Goal: Task Accomplishment & Management: Use online tool/utility

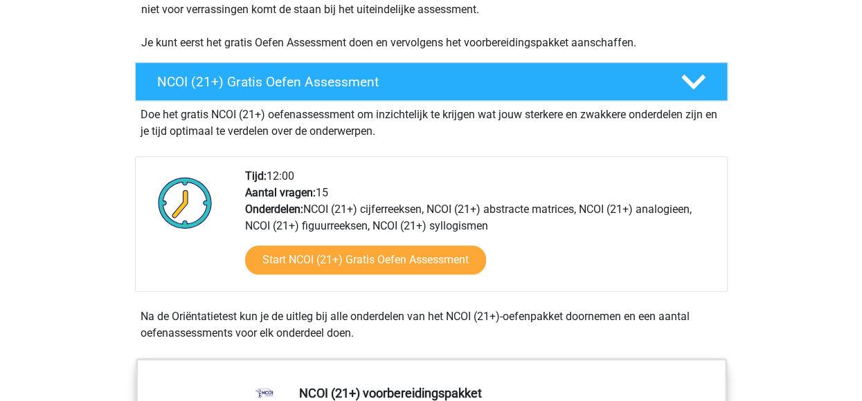
scroll to position [361, 0]
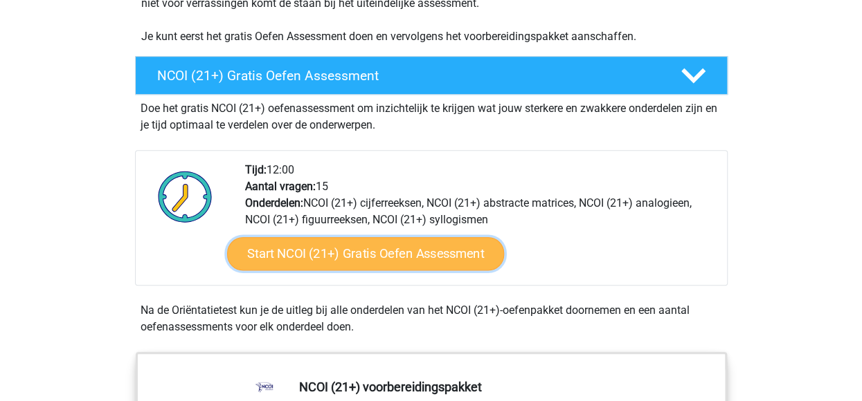
click at [436, 246] on link "Start NCOI (21+) Gratis Oefen Assessment" at bounding box center [364, 253] width 277 height 33
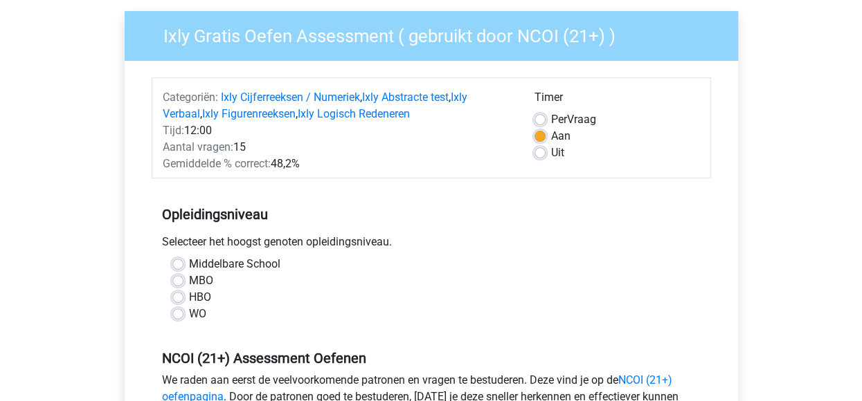
scroll to position [108, 0]
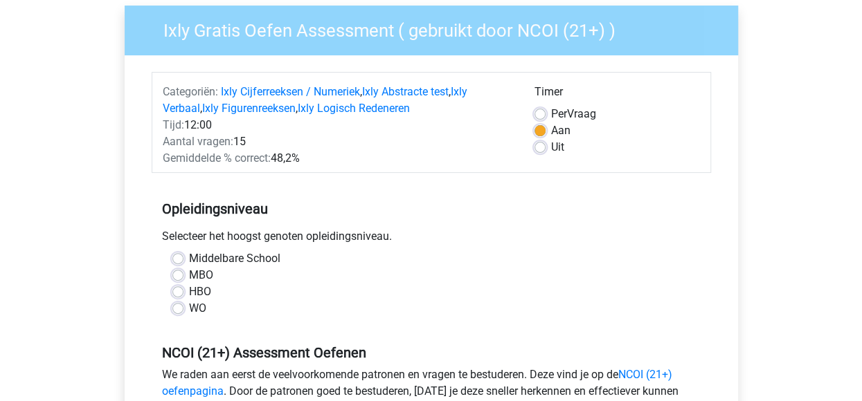
click at [183, 287] on div "HBO" at bounding box center [431, 292] width 518 height 17
click at [189, 296] on label "HBO" at bounding box center [200, 292] width 22 height 17
click at [180, 296] on input "HBO" at bounding box center [177, 291] width 11 height 14
radio input "true"
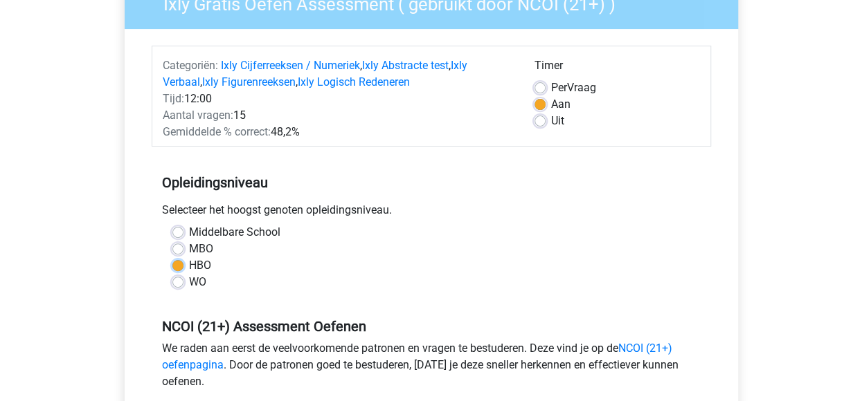
scroll to position [138, 0]
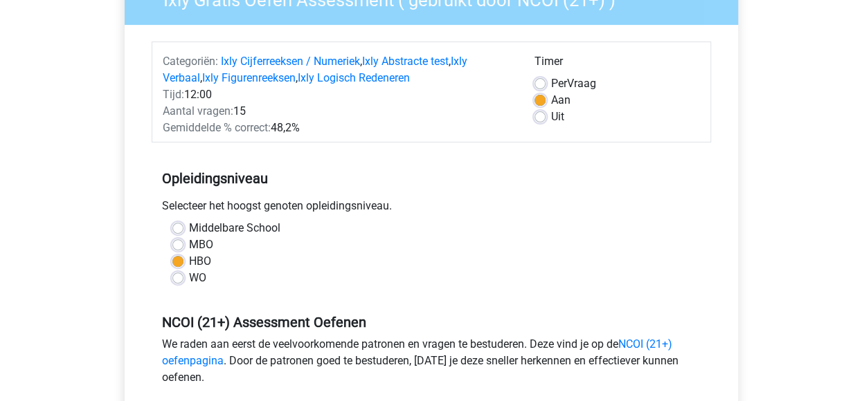
click at [546, 117] on div "Uit" at bounding box center [616, 117] width 165 height 17
click at [551, 116] on label "Uit" at bounding box center [557, 117] width 13 height 17
click at [543, 116] on input "Uit" at bounding box center [539, 116] width 11 height 14
radio input "true"
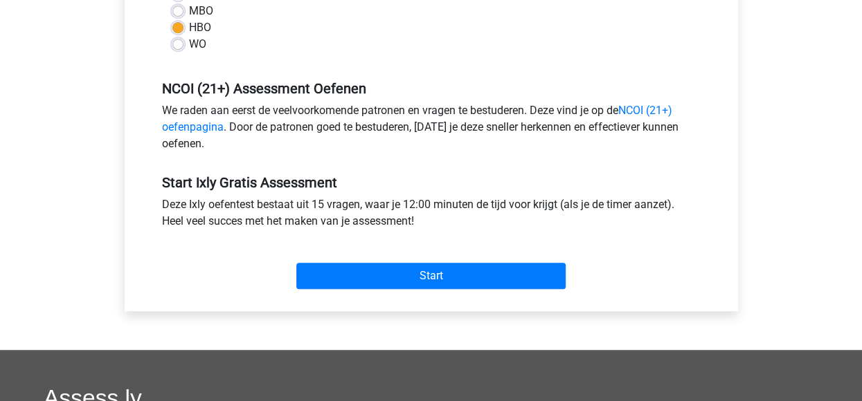
scroll to position [376, 0]
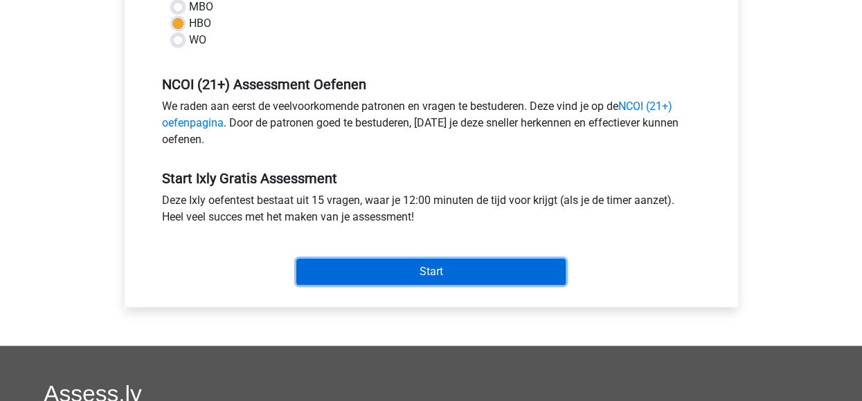
click at [515, 270] on input "Start" at bounding box center [430, 272] width 269 height 26
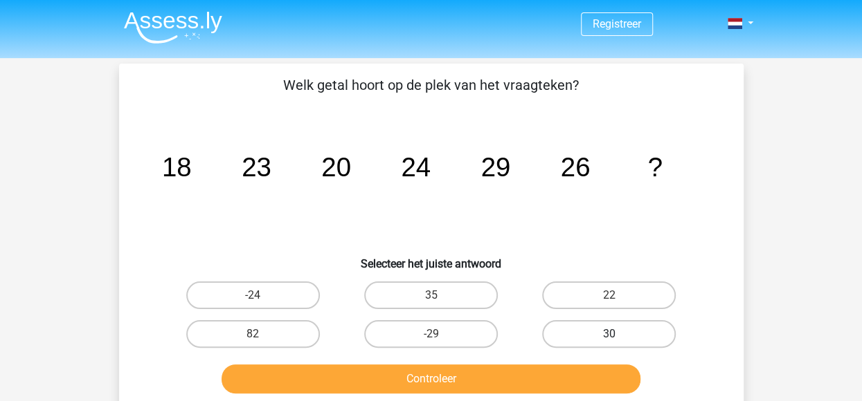
click at [586, 329] on label "30" at bounding box center [609, 334] width 134 height 28
click at [609, 334] on input "30" at bounding box center [613, 338] width 9 height 9
radio input "true"
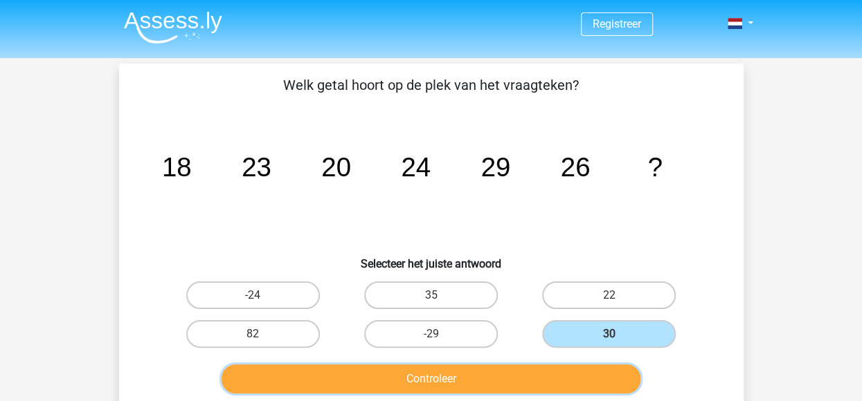
click at [565, 376] on button "Controleer" at bounding box center [430, 379] width 419 height 29
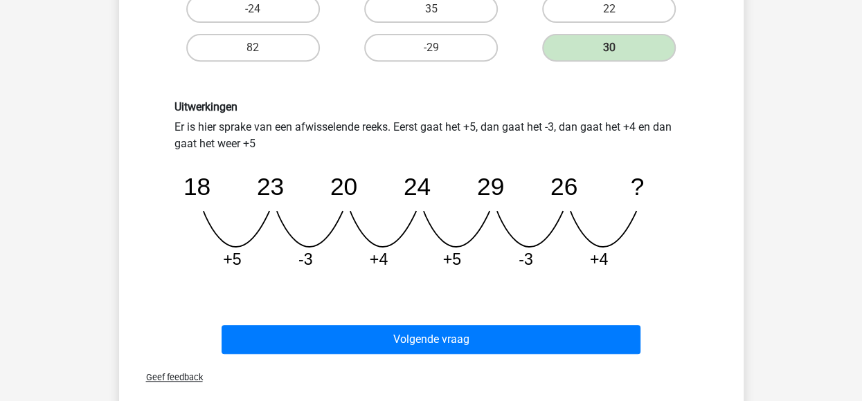
scroll to position [288, 0]
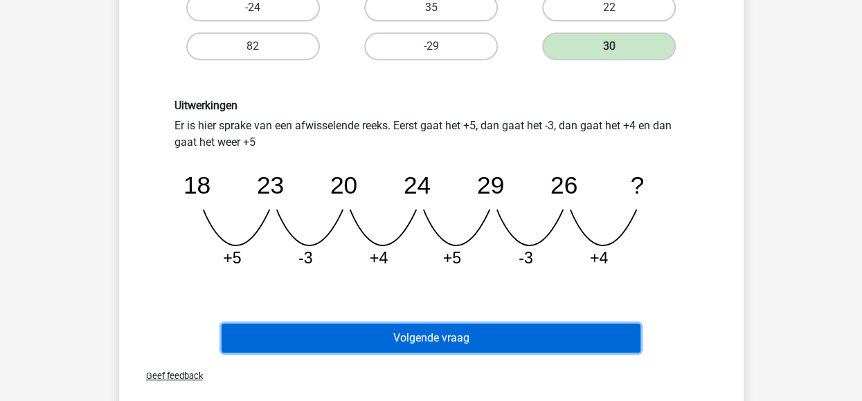
click at [486, 347] on button "Volgende vraag" at bounding box center [430, 338] width 419 height 29
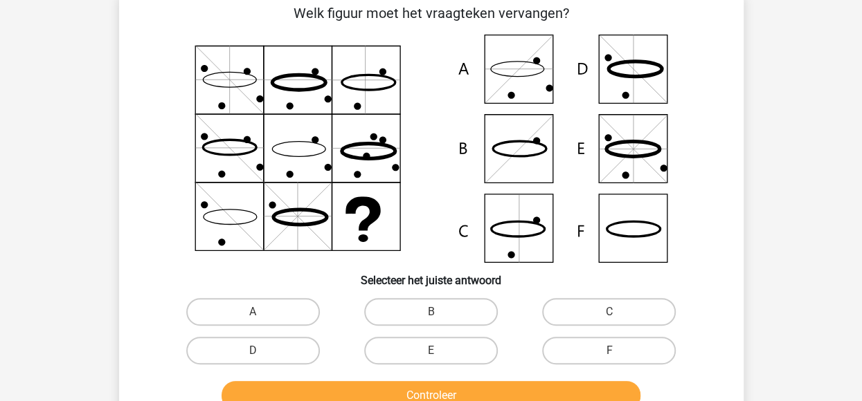
scroll to position [64, 0]
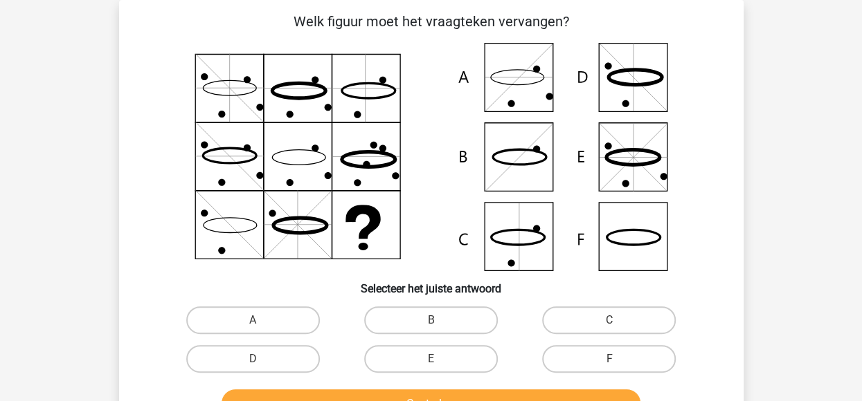
click at [631, 153] on icon at bounding box center [431, 157] width 558 height 228
click at [425, 363] on label "E" at bounding box center [431, 359] width 134 height 28
click at [430, 363] on input "E" at bounding box center [434, 363] width 9 height 9
radio input "true"
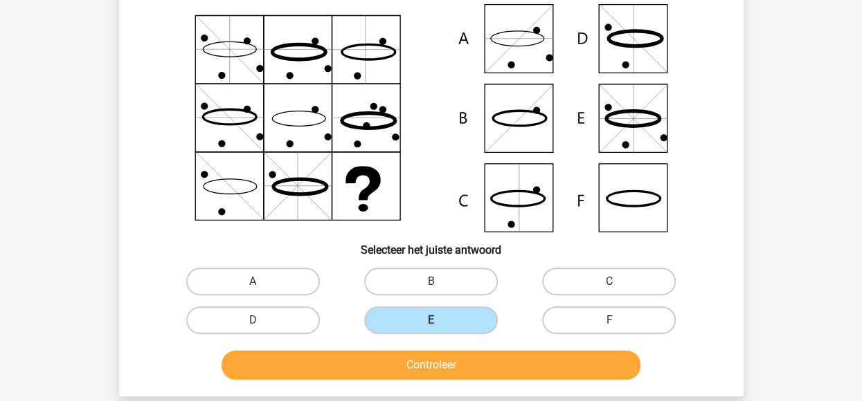
scroll to position [104, 0]
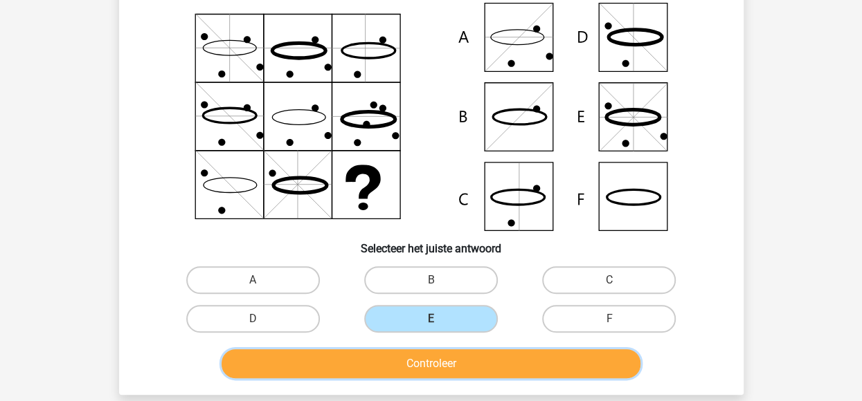
click at [502, 356] on button "Controleer" at bounding box center [430, 364] width 419 height 29
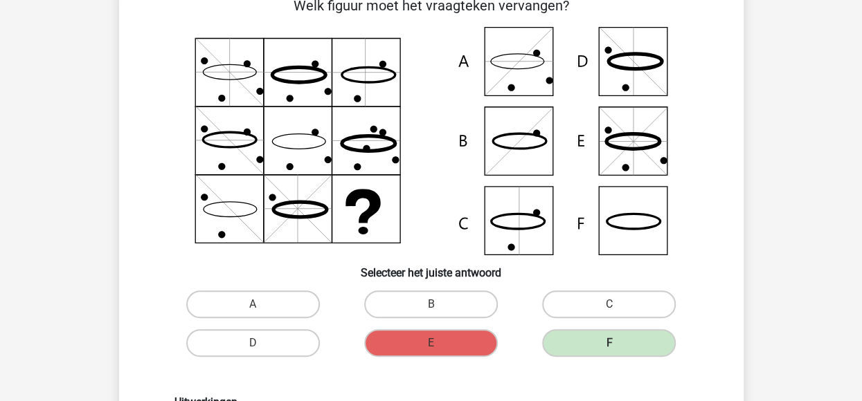
scroll to position [78, 0]
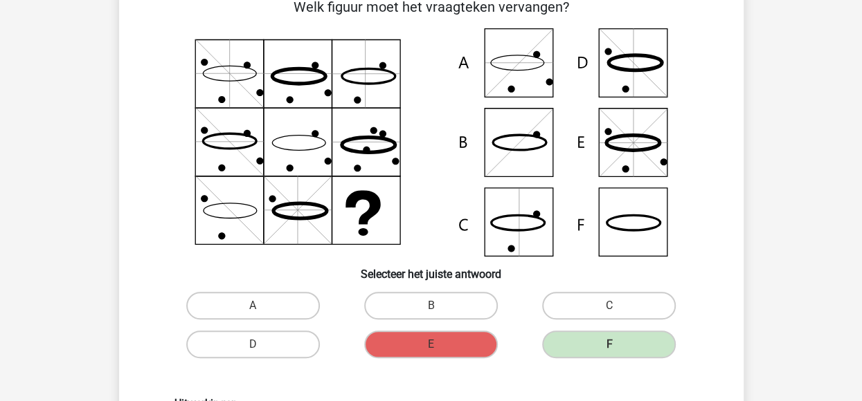
drag, startPoint x: 595, startPoint y: 230, endPoint x: 867, endPoint y: 147, distance: 284.4
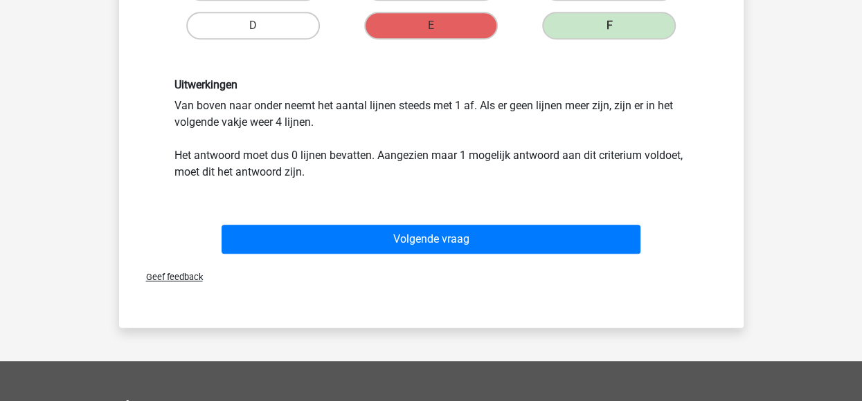
scroll to position [399, 0]
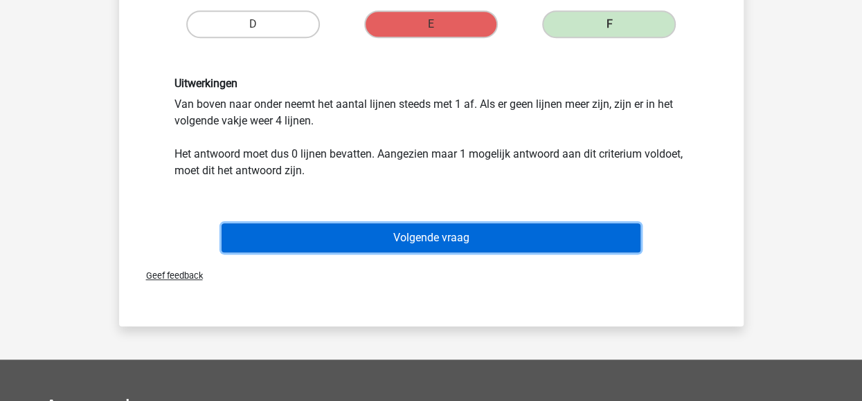
click at [592, 240] on button "Volgende vraag" at bounding box center [430, 238] width 419 height 29
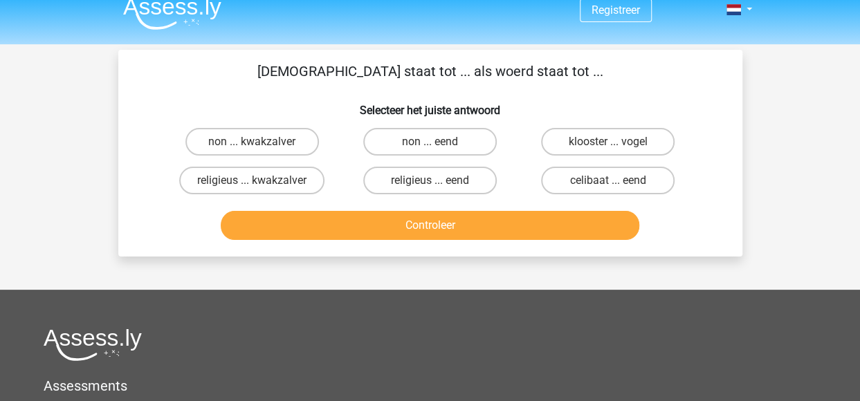
scroll to position [0, 0]
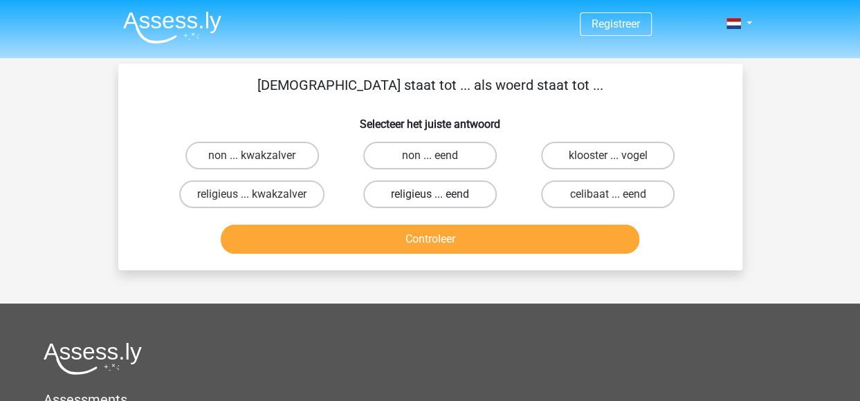
click at [455, 190] on label "religieus ... eend" at bounding box center [430, 195] width 134 height 28
click at [439, 194] on input "religieus ... eend" at bounding box center [434, 198] width 9 height 9
radio input "true"
click at [455, 190] on label "religieus ... eend" at bounding box center [430, 195] width 134 height 28
click at [439, 194] on input "religieus ... eend" at bounding box center [434, 198] width 9 height 9
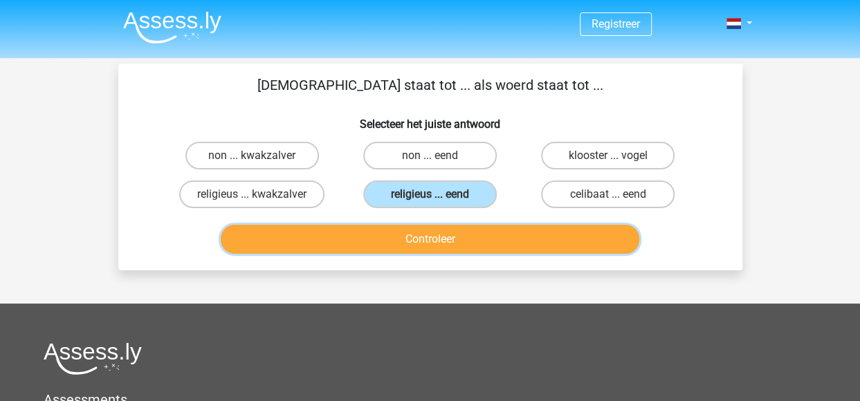
click at [469, 240] on button "Controleer" at bounding box center [430, 239] width 419 height 29
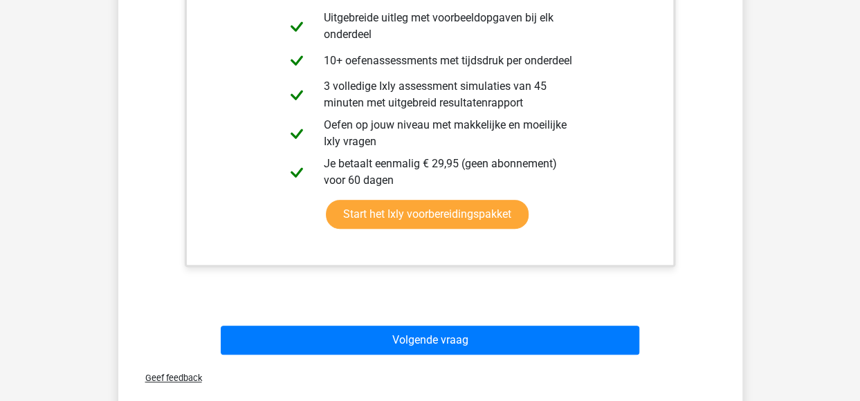
scroll to position [372, 0]
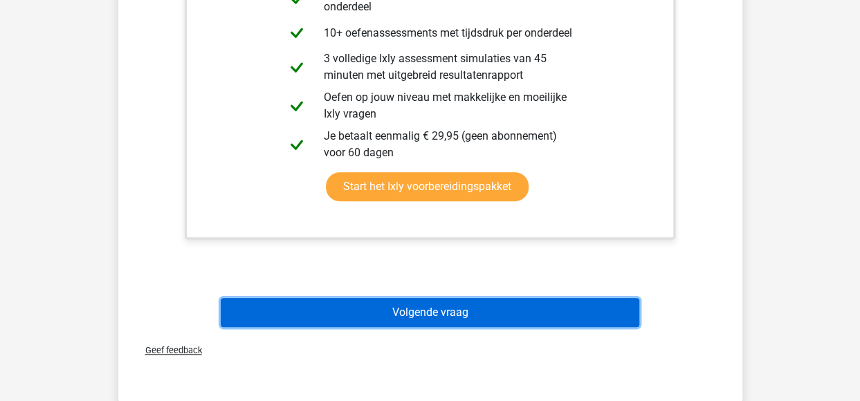
click at [629, 314] on button "Volgende vraag" at bounding box center [430, 312] width 419 height 29
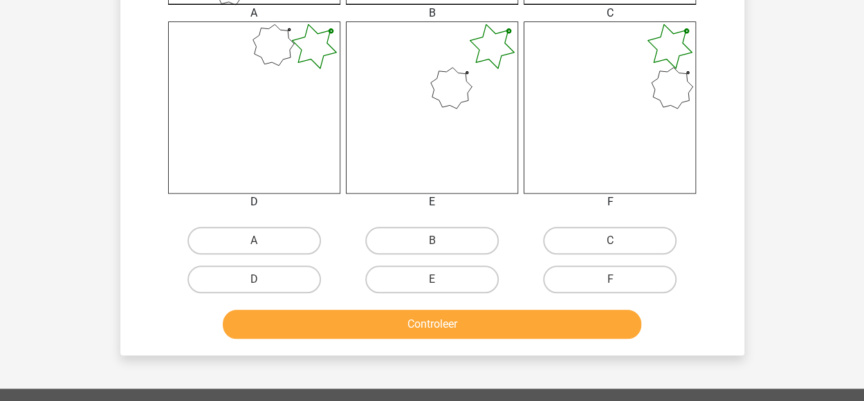
scroll to position [540, 0]
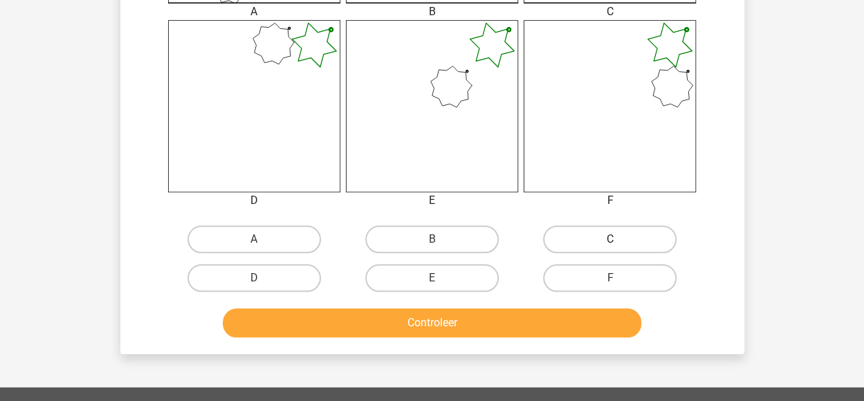
click at [586, 238] on label "C" at bounding box center [610, 240] width 134 height 28
click at [610, 239] on input "C" at bounding box center [614, 243] width 9 height 9
radio input "true"
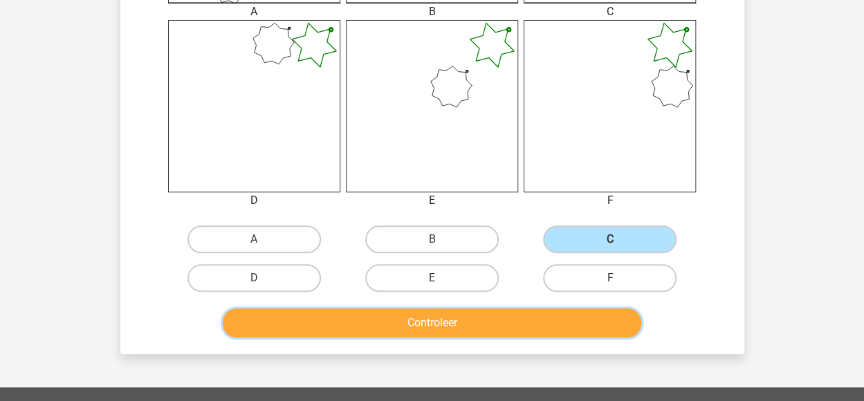
click at [534, 318] on button "Controleer" at bounding box center [432, 323] width 419 height 29
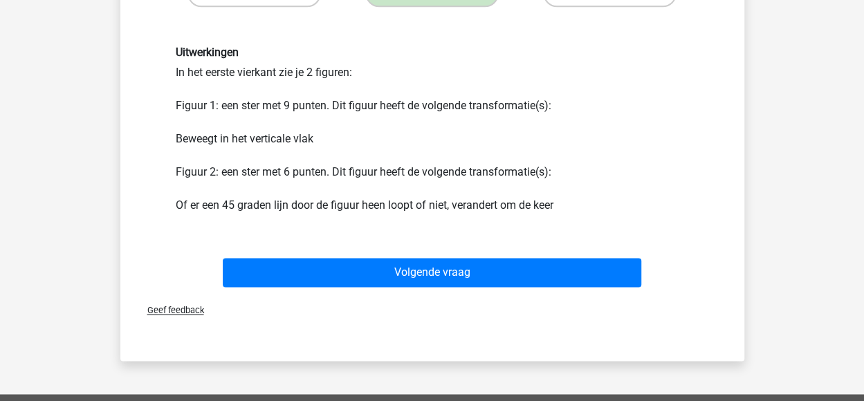
scroll to position [829, 0]
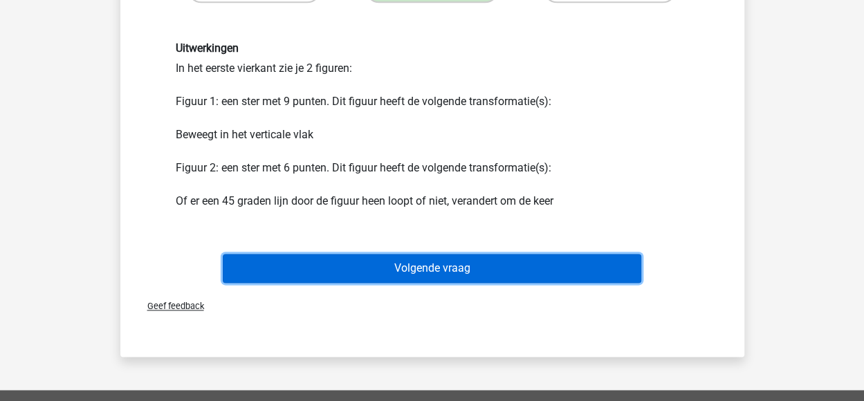
click at [624, 271] on button "Volgende vraag" at bounding box center [432, 268] width 419 height 29
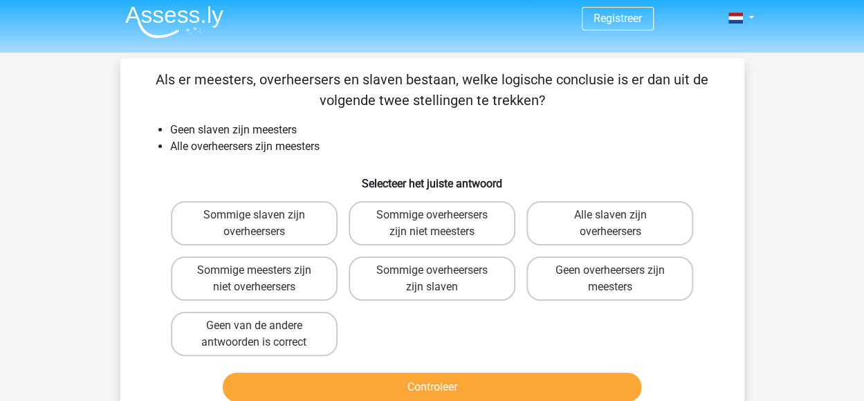
scroll to position [0, 0]
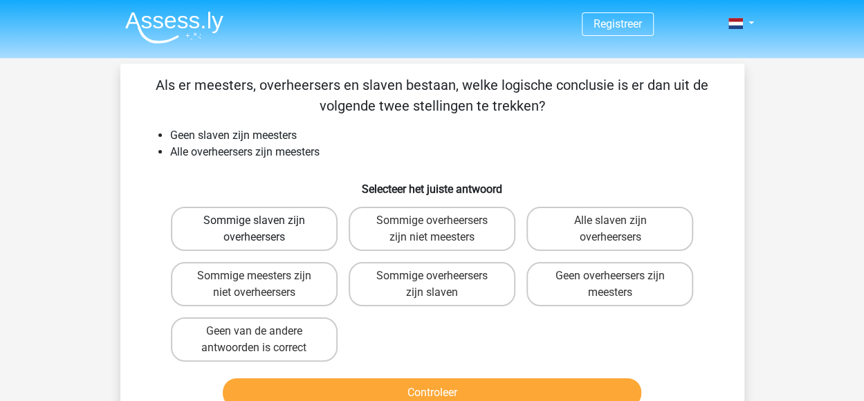
click at [323, 208] on label "Sommige slaven zijn overheersers" at bounding box center [254, 229] width 167 height 44
click at [263, 221] on input "Sommige slaven zijn overheersers" at bounding box center [258, 225] width 9 height 9
radio input "true"
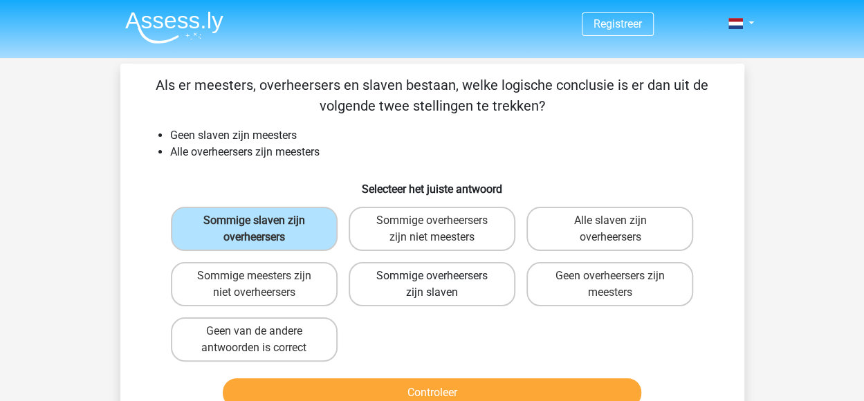
click at [391, 265] on label "Sommige overheersers zijn slaven" at bounding box center [432, 284] width 167 height 44
click at [432, 276] on input "Sommige overheersers zijn slaven" at bounding box center [436, 280] width 9 height 9
radio input "true"
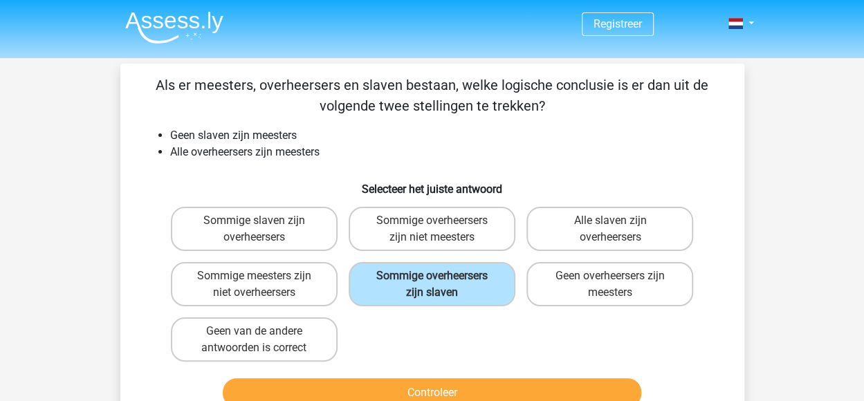
click at [254, 221] on input "Sommige slaven zijn overheersers" at bounding box center [258, 225] width 9 height 9
radio input "true"
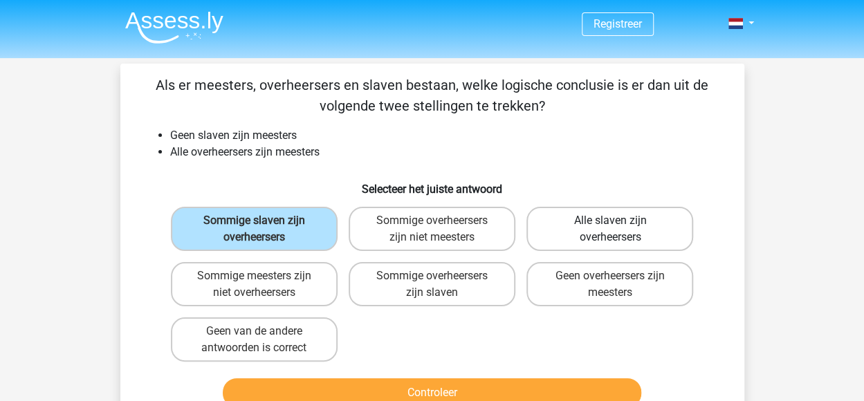
click at [565, 230] on label "Alle slaven zijn overheersers" at bounding box center [610, 229] width 167 height 44
click at [610, 230] on input "Alle slaven zijn overheersers" at bounding box center [614, 225] width 9 height 9
radio input "true"
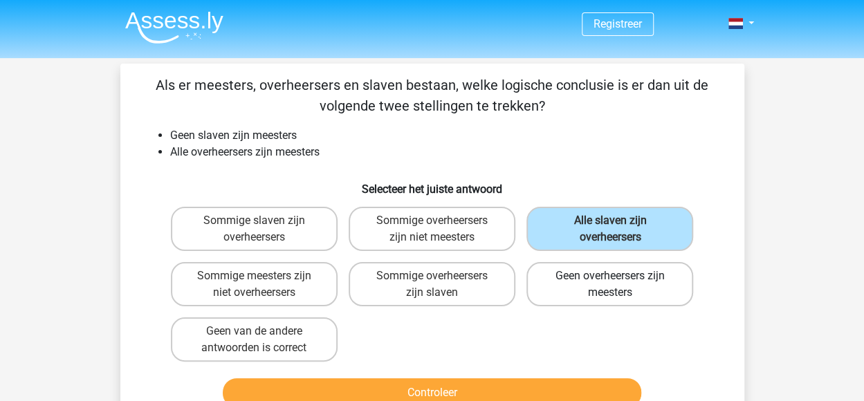
click at [579, 279] on label "Geen overheersers zijn meesters" at bounding box center [610, 284] width 167 height 44
click at [610, 279] on input "Geen overheersers zijn meesters" at bounding box center [614, 280] width 9 height 9
radio input "true"
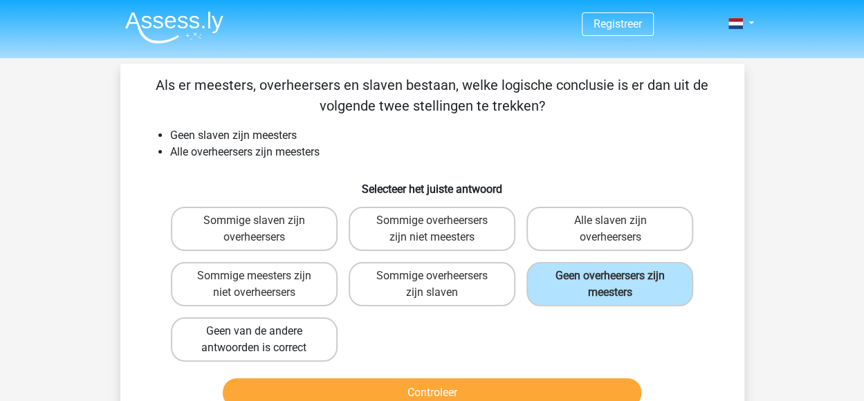
click at [295, 341] on label "Geen van de andere antwoorden is correct" at bounding box center [254, 340] width 167 height 44
click at [263, 341] on input "Geen van de andere antwoorden is correct" at bounding box center [258, 336] width 9 height 9
radio input "true"
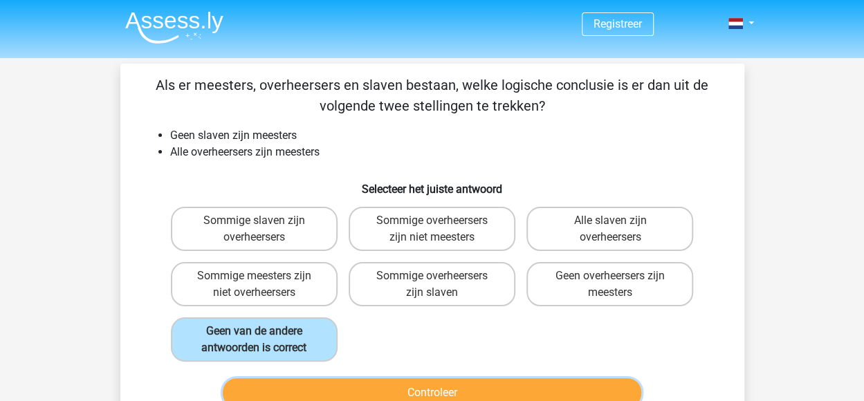
click at [344, 385] on button "Controleer" at bounding box center [432, 393] width 419 height 29
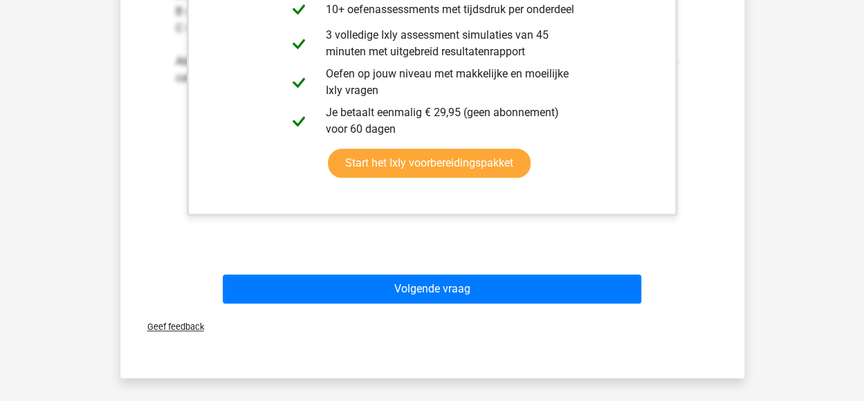
scroll to position [552, 0]
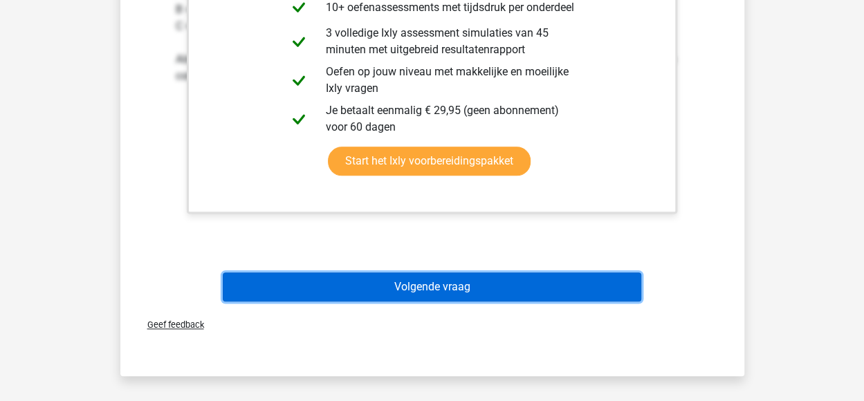
click at [611, 294] on button "Volgende vraag" at bounding box center [432, 287] width 419 height 29
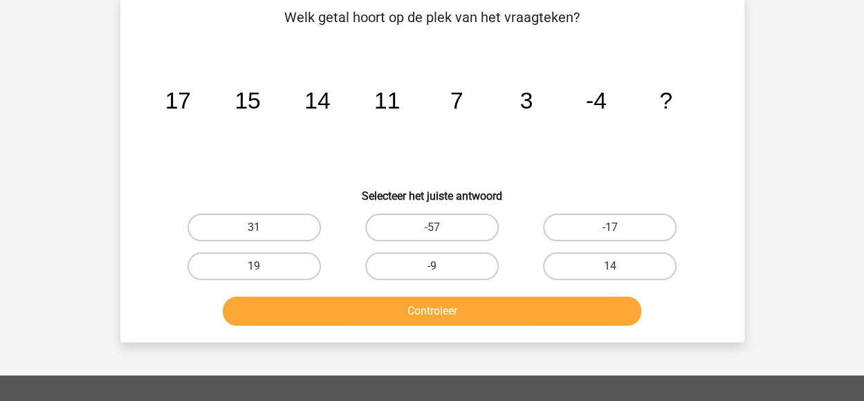
scroll to position [64, 0]
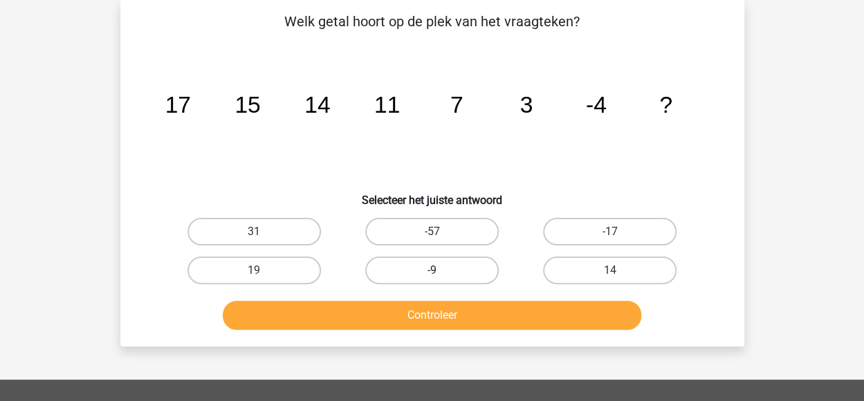
click at [408, 282] on label "-9" at bounding box center [432, 271] width 134 height 28
click at [432, 280] on input "-9" at bounding box center [436, 275] width 9 height 9
radio input "true"
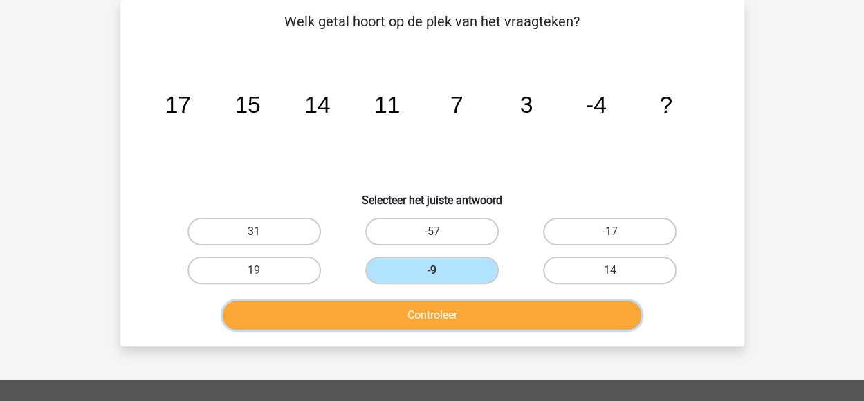
click at [433, 319] on button "Controleer" at bounding box center [432, 315] width 419 height 29
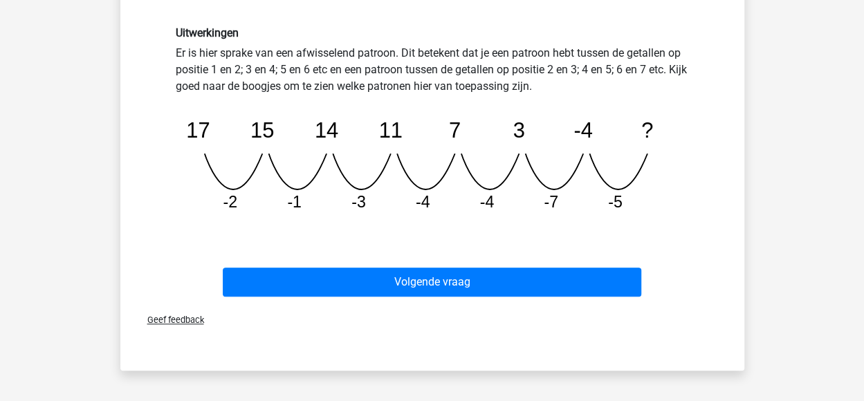
scroll to position [356, 0]
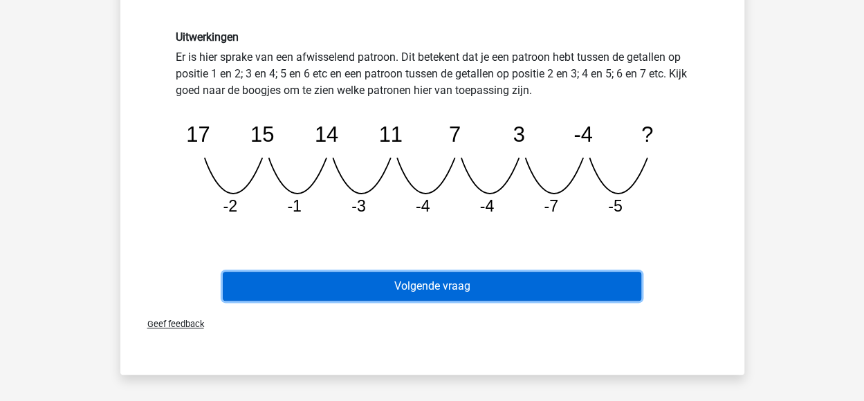
click at [500, 275] on button "Volgende vraag" at bounding box center [432, 286] width 419 height 29
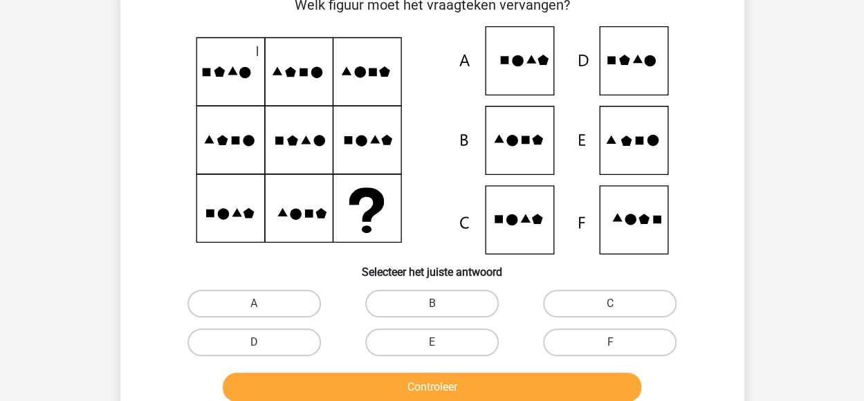
scroll to position [64, 0]
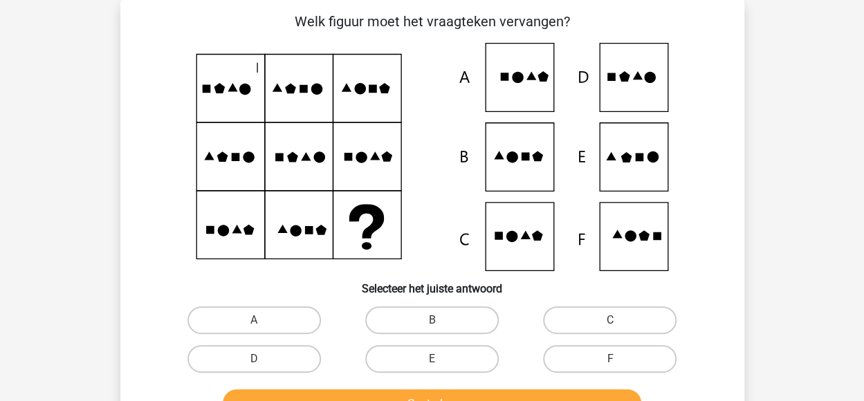
click at [585, 75] on icon at bounding box center [433, 157] width 558 height 228
click at [429, 352] on label "E" at bounding box center [432, 359] width 134 height 28
click at [432, 359] on input "E" at bounding box center [436, 363] width 9 height 9
radio input "true"
click at [441, 389] on div "Controleer" at bounding box center [433, 402] width 580 height 46
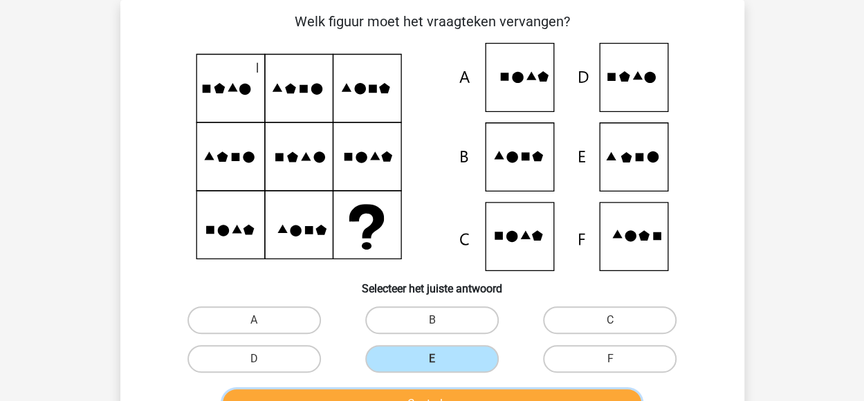
click at [442, 395] on button "Controleer" at bounding box center [432, 404] width 419 height 29
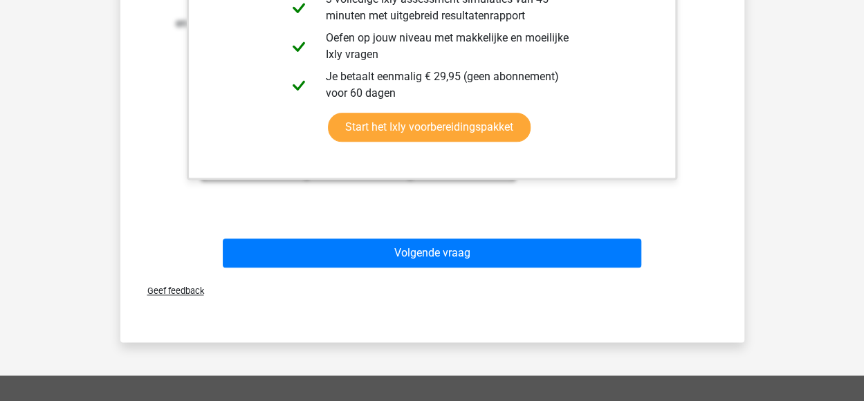
scroll to position [662, 0]
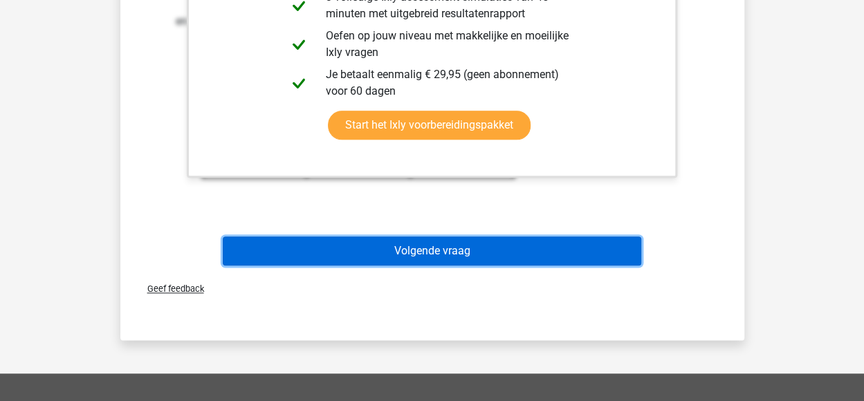
click at [609, 254] on button "Volgende vraag" at bounding box center [432, 251] width 419 height 29
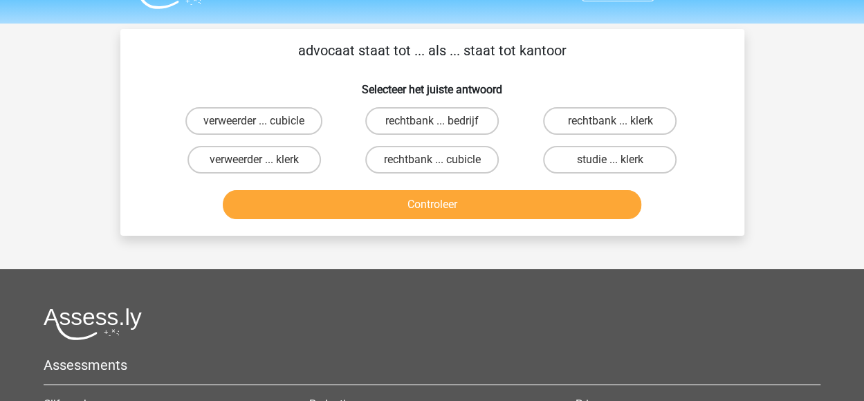
scroll to position [0, 0]
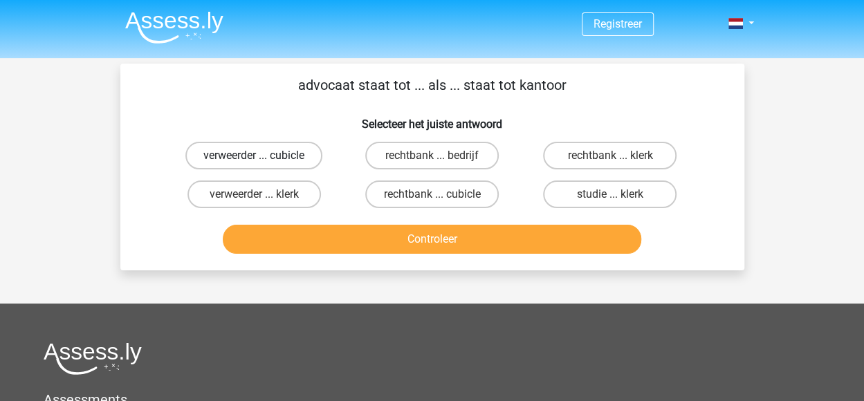
click at [280, 152] on label "verweerder ... cubicle" at bounding box center [253, 156] width 137 height 28
click at [263, 156] on input "verweerder ... cubicle" at bounding box center [258, 160] width 9 height 9
radio input "true"
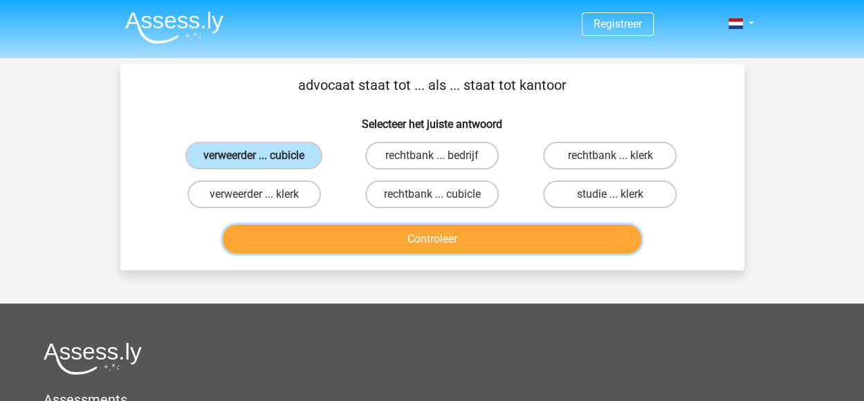
click at [383, 228] on button "Controleer" at bounding box center [432, 239] width 419 height 29
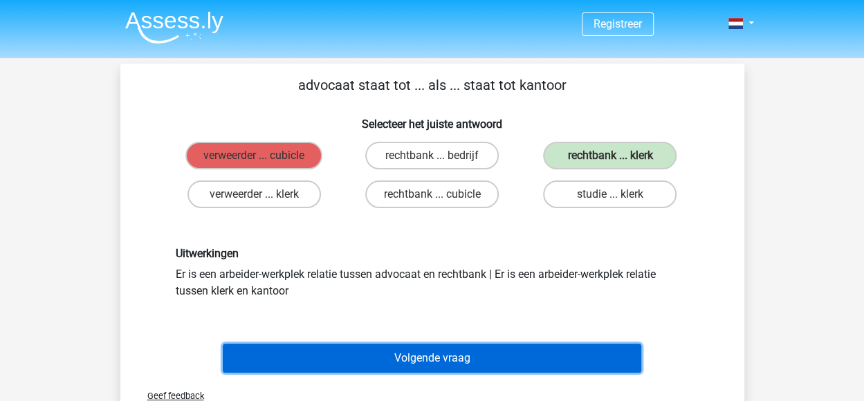
click at [413, 361] on button "Volgende vraag" at bounding box center [432, 358] width 419 height 29
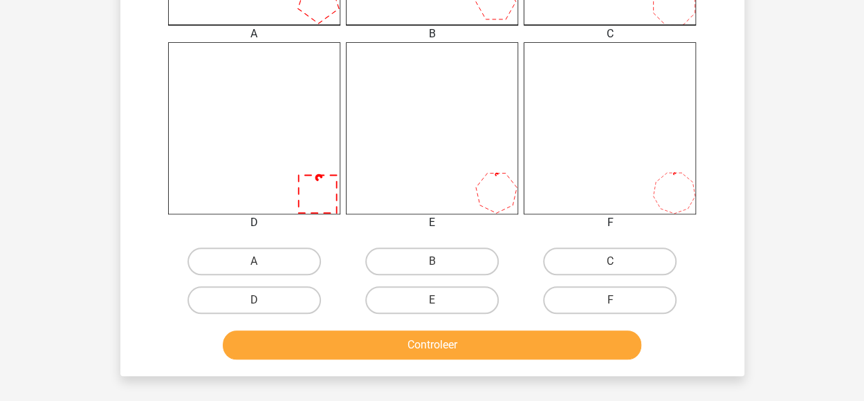
scroll to position [516, 0]
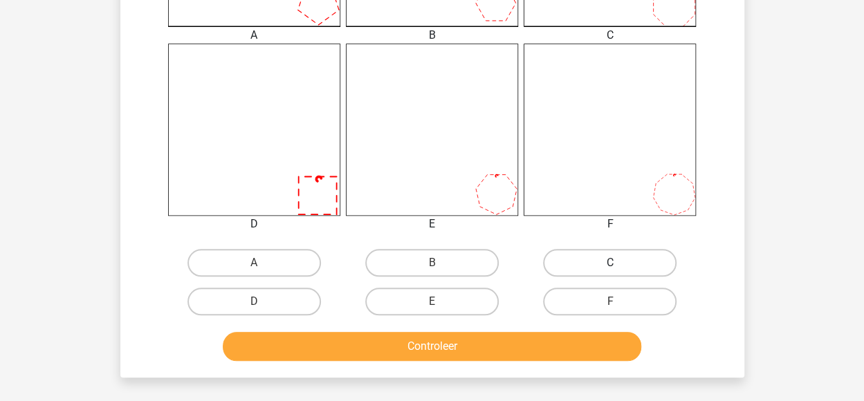
click at [619, 257] on label "C" at bounding box center [610, 263] width 134 height 28
click at [619, 263] on input "C" at bounding box center [614, 267] width 9 height 9
radio input "true"
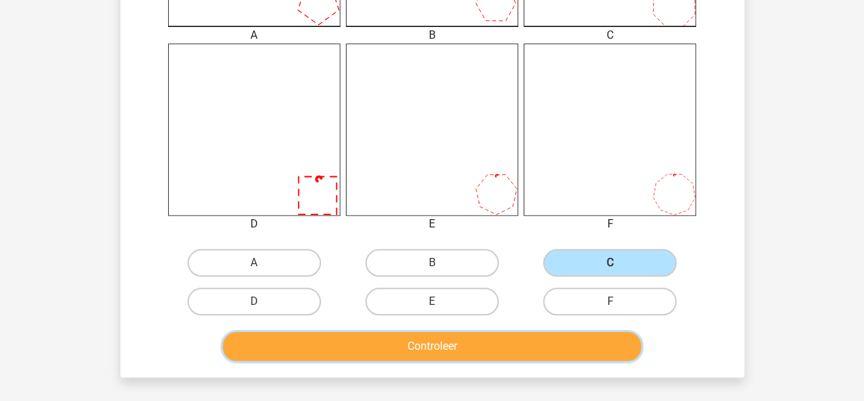
click at [543, 351] on button "Controleer" at bounding box center [432, 346] width 419 height 29
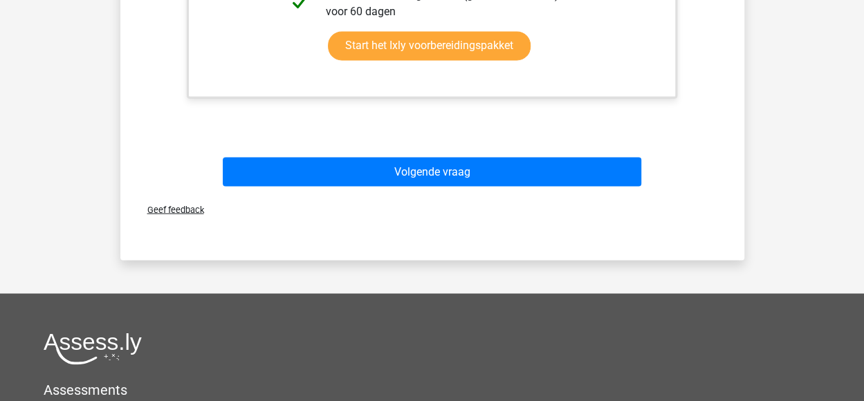
scroll to position [1153, 0]
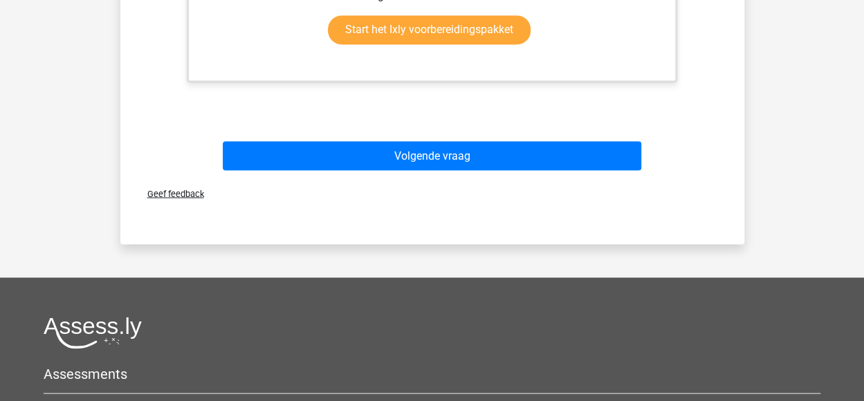
click at [533, 172] on div "Volgende vraag" at bounding box center [432, 158] width 534 height 35
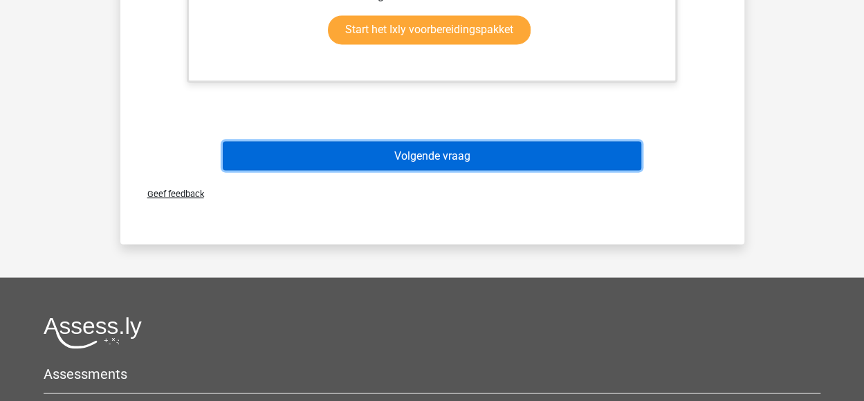
click at [518, 157] on button "Volgende vraag" at bounding box center [432, 155] width 419 height 29
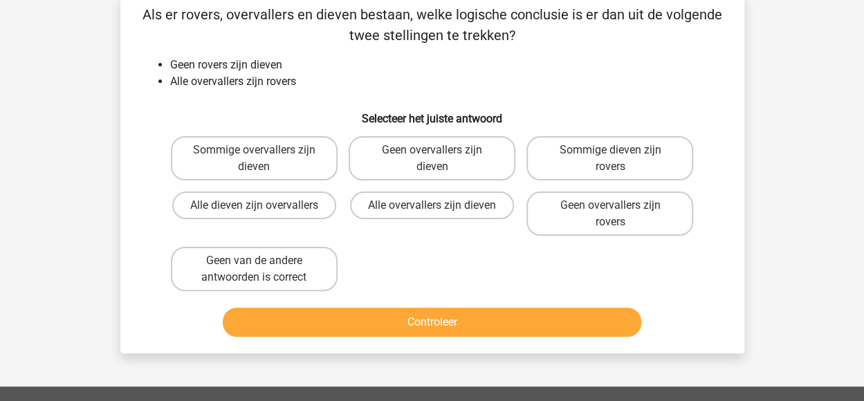
scroll to position [64, 0]
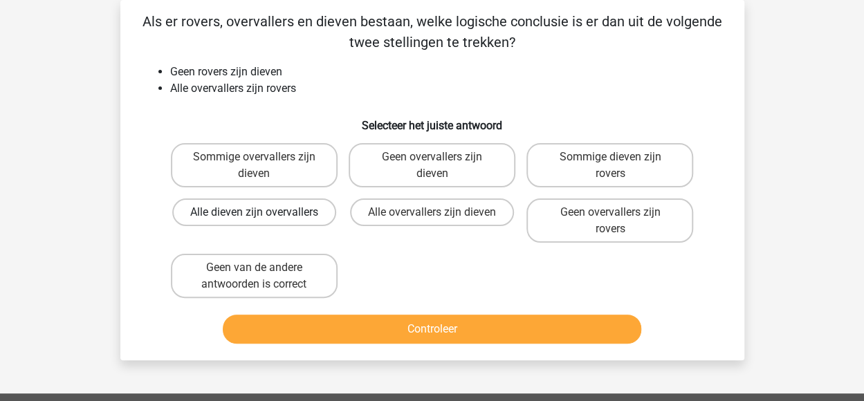
click at [273, 215] on label "Alle dieven zijn overvallers" at bounding box center [254, 213] width 164 height 28
click at [263, 215] on input "Alle dieven zijn overvallers" at bounding box center [258, 216] width 9 height 9
radio input "true"
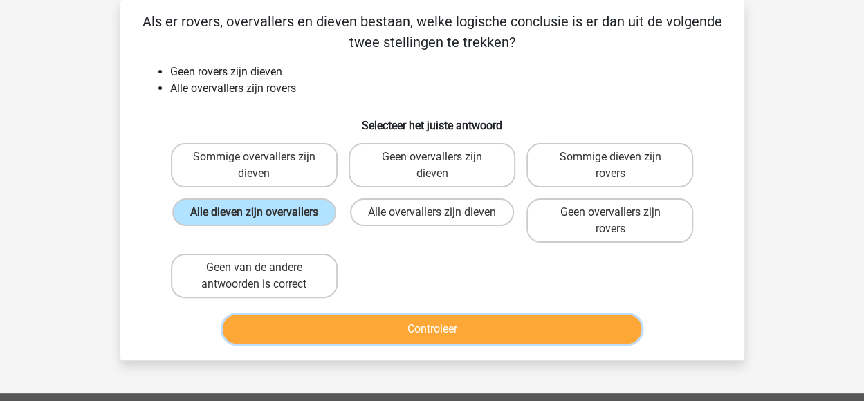
click at [287, 315] on button "Controleer" at bounding box center [432, 329] width 419 height 29
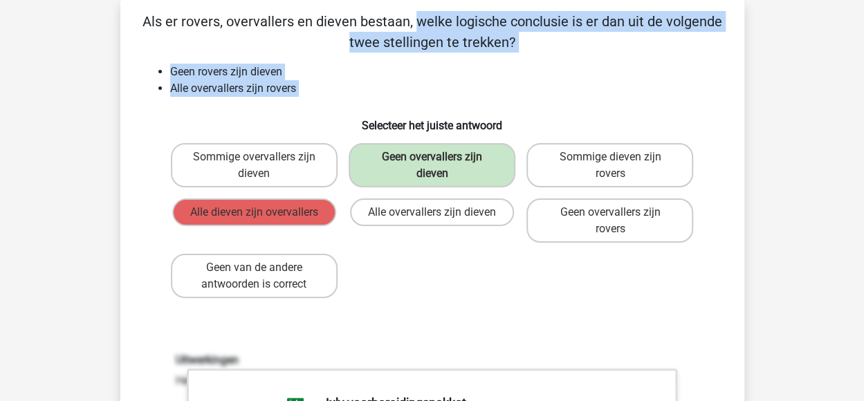
drag, startPoint x: 140, startPoint y: 19, endPoint x: 359, endPoint y: 99, distance: 233.6
click at [359, 99] on div "Als er rovers, overvallers en dieven bestaan, welke logische conclusie is er da…" at bounding box center [432, 403] width 613 height 784
copy div "Als er rovers, overvallers en dieven bestaan, welke logische conclusie is er da…"
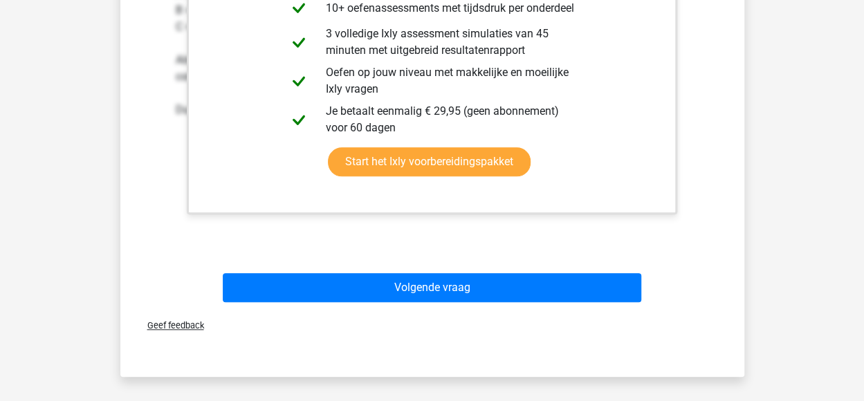
scroll to position [552, 0]
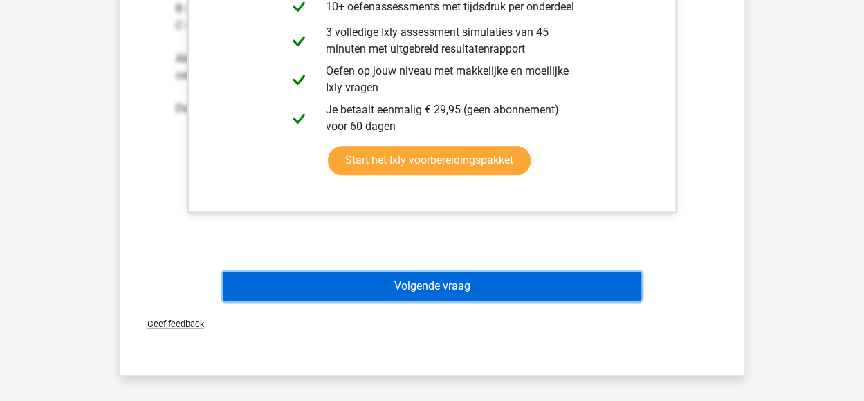
click at [583, 289] on button "Volgende vraag" at bounding box center [432, 286] width 419 height 29
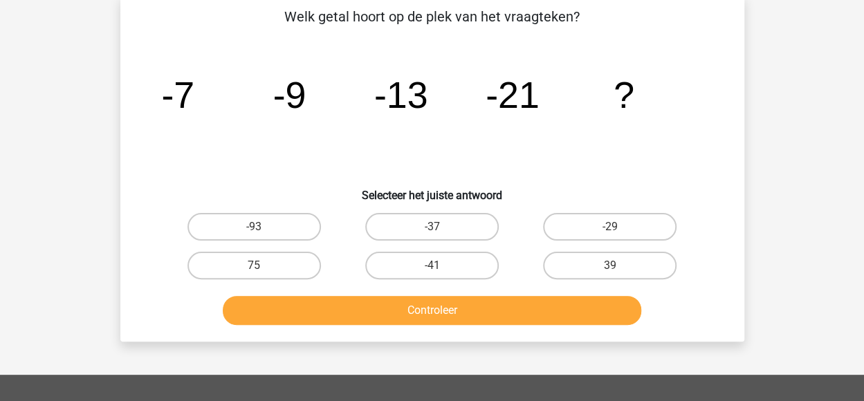
scroll to position [64, 0]
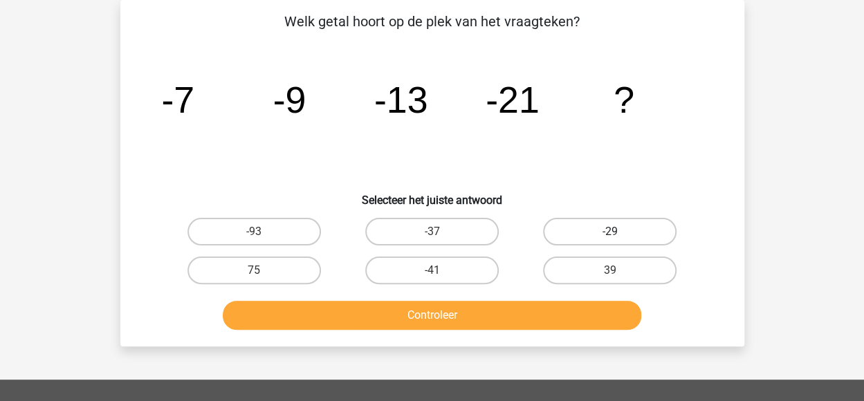
click at [573, 221] on label "-29" at bounding box center [610, 232] width 134 height 28
click at [610, 232] on input "-29" at bounding box center [614, 236] width 9 height 9
radio input "true"
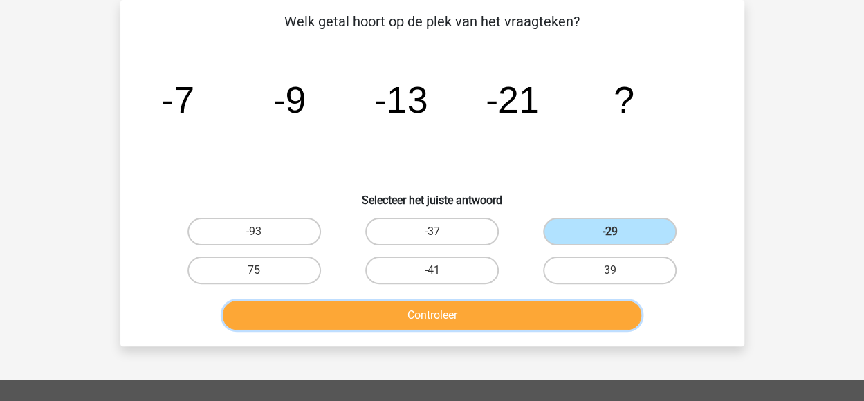
click at [511, 308] on button "Controleer" at bounding box center [432, 315] width 419 height 29
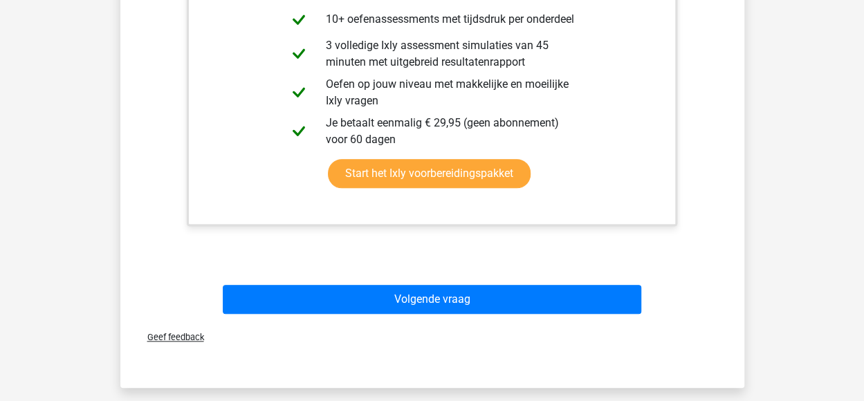
scroll to position [527, 0]
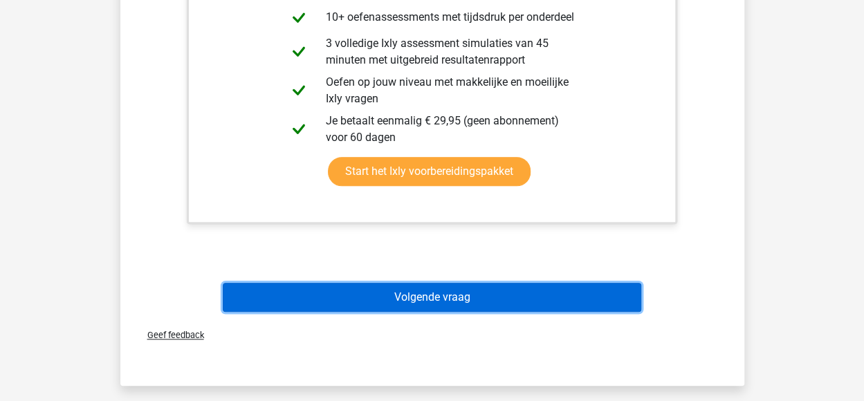
click at [552, 298] on button "Volgende vraag" at bounding box center [432, 297] width 419 height 29
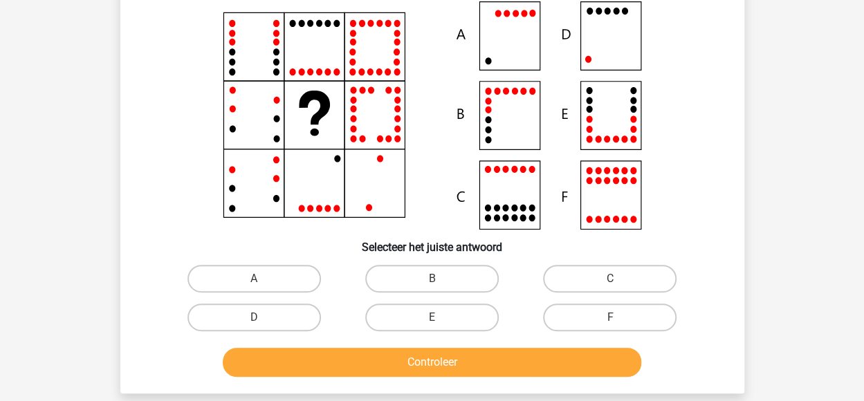
scroll to position [64, 0]
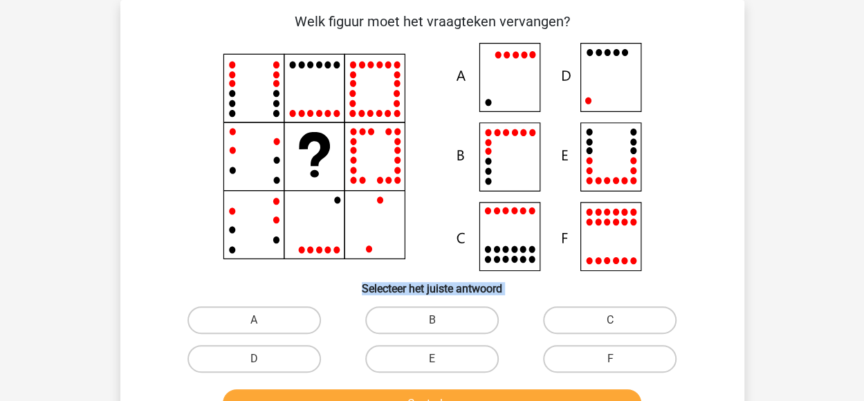
drag, startPoint x: 552, startPoint y: 298, endPoint x: 444, endPoint y: 217, distance: 135.5
click at [444, 217] on div "Welk figuur moet het vraagteken vervangen?" at bounding box center [432, 217] width 613 height 413
click at [454, 325] on label "B" at bounding box center [432, 321] width 134 height 28
click at [441, 325] on input "B" at bounding box center [436, 324] width 9 height 9
radio input "true"
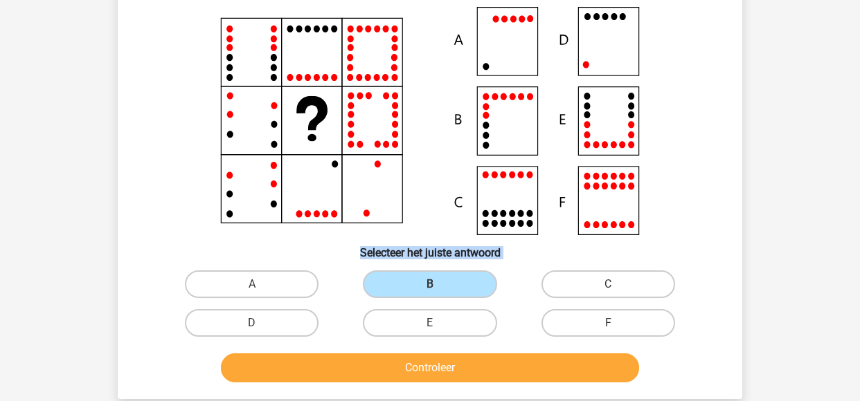
scroll to position [102, 0]
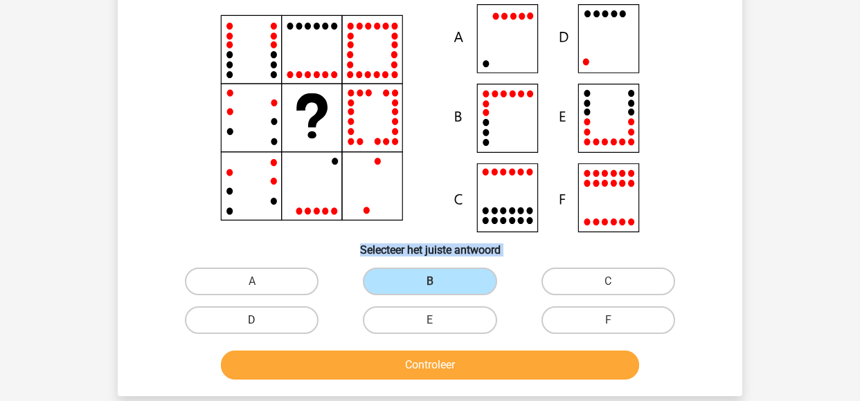
click at [260, 318] on label "D" at bounding box center [252, 321] width 134 height 28
click at [260, 320] on input "D" at bounding box center [256, 324] width 9 height 9
radio input "true"
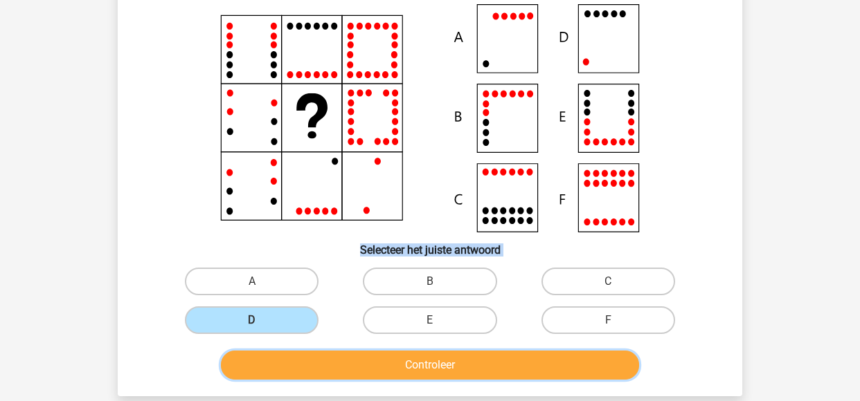
click at [292, 355] on button "Controleer" at bounding box center [430, 365] width 419 height 29
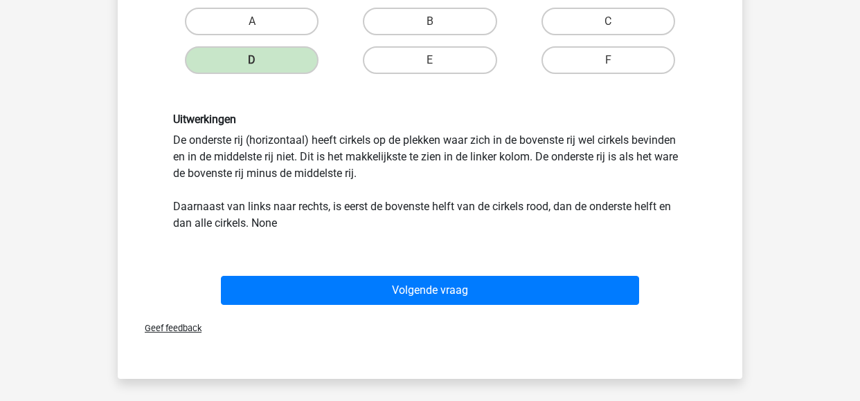
scroll to position [376, 0]
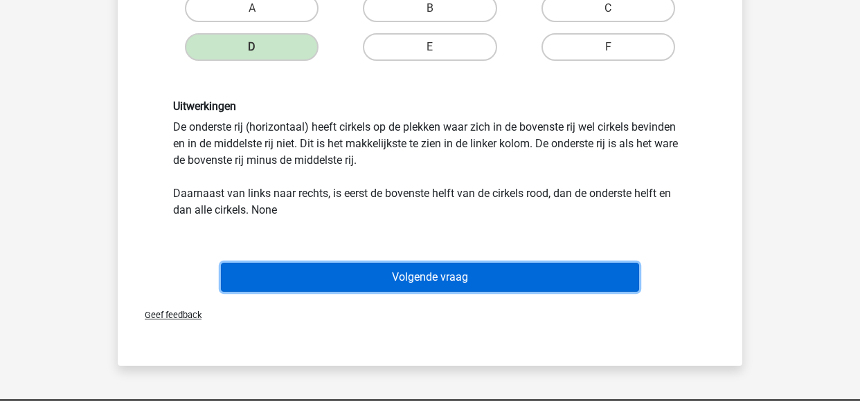
click at [532, 279] on button "Volgende vraag" at bounding box center [430, 277] width 419 height 29
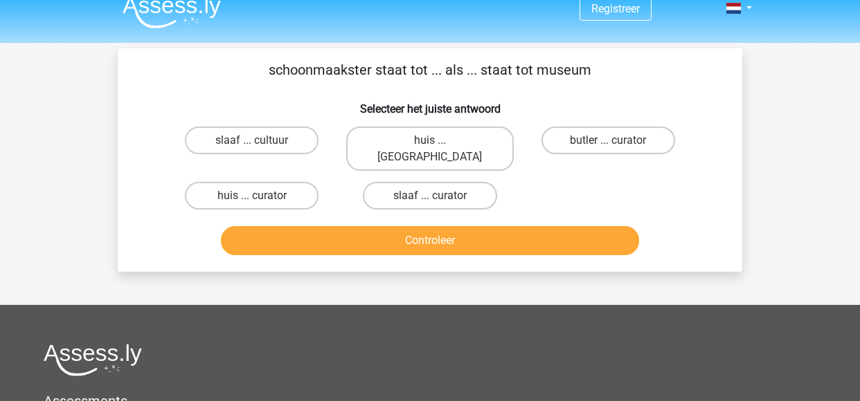
scroll to position [14, 0]
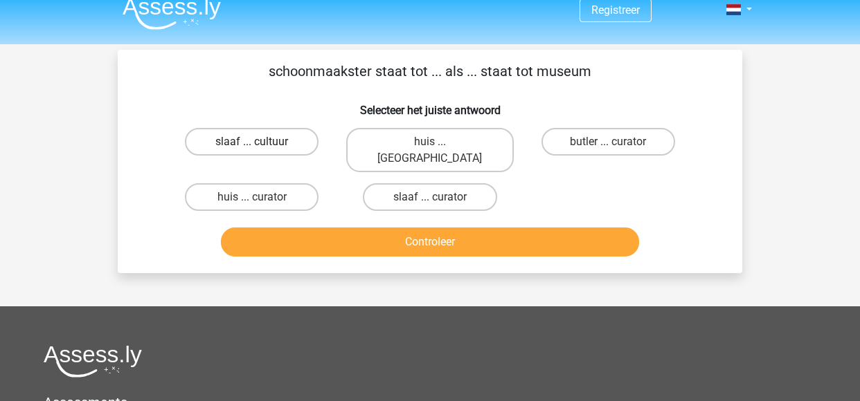
click at [266, 138] on label "slaaf ... cultuur" at bounding box center [252, 142] width 134 height 28
click at [261, 142] on input "slaaf ... cultuur" at bounding box center [256, 146] width 9 height 9
radio input "true"
click at [447, 138] on label "huis ... louvre" at bounding box center [429, 150] width 167 height 44
click at [439, 142] on input "huis ... louvre" at bounding box center [434, 146] width 9 height 9
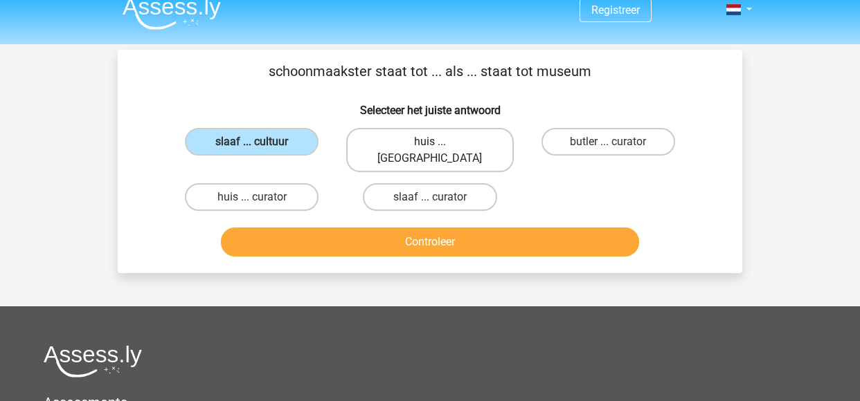
radio input "true"
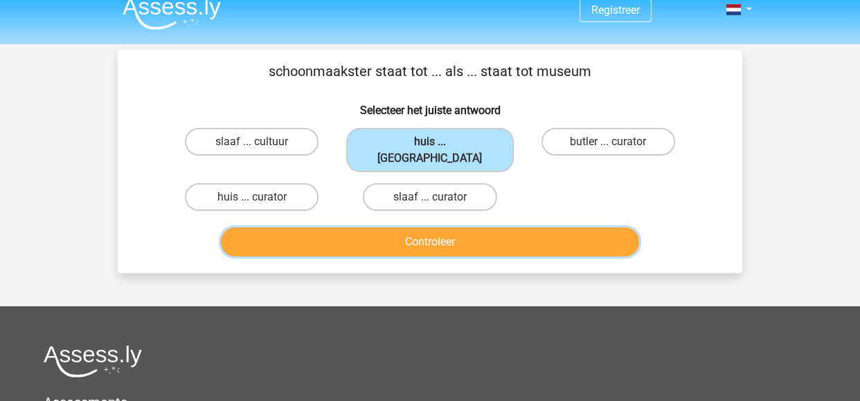
click at [527, 228] on button "Controleer" at bounding box center [430, 242] width 419 height 29
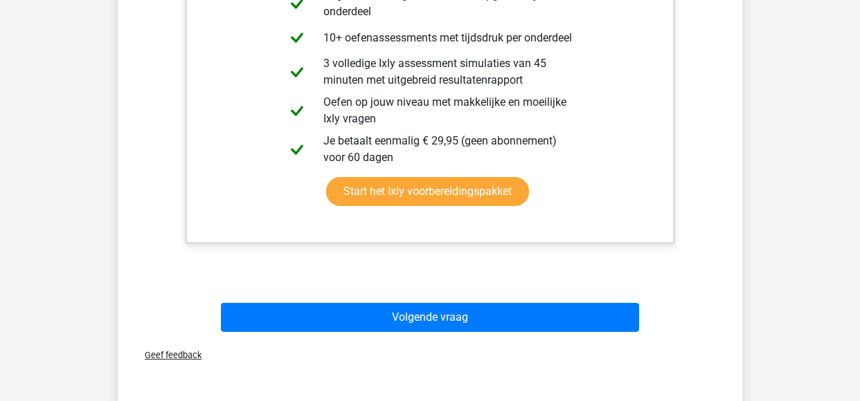
scroll to position [388, 0]
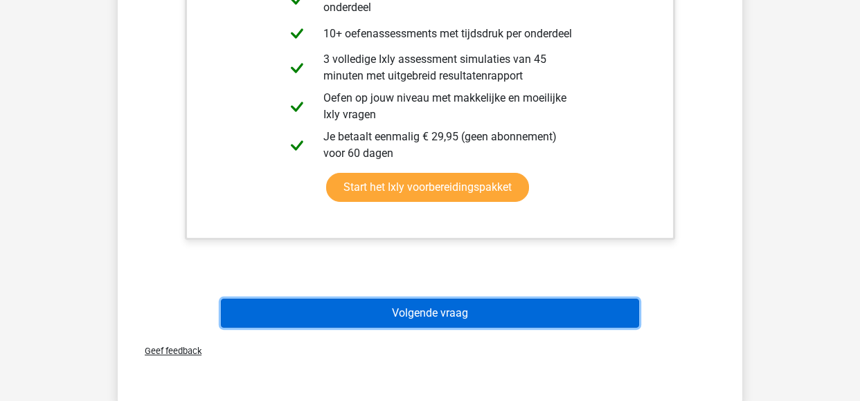
click at [547, 299] on button "Volgende vraag" at bounding box center [430, 313] width 419 height 29
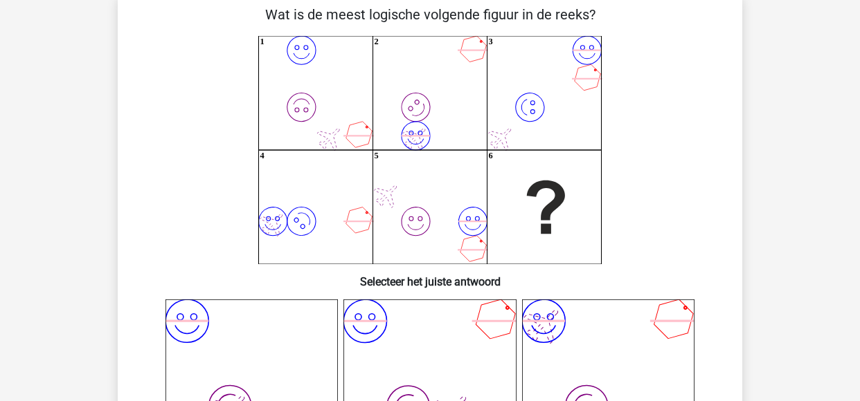
scroll to position [31, 0]
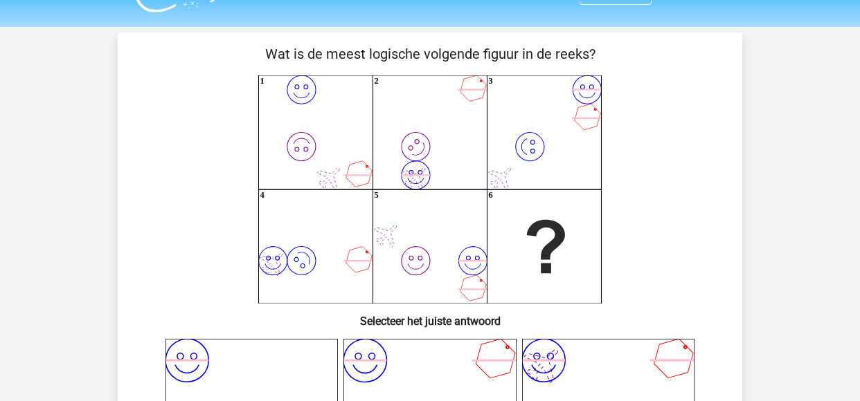
click at [541, 201] on icon "image/svg+xml image/svg+xml 1 image/svg+xml image/svg+xml 2 image/svg+xml image…" at bounding box center [430, 189] width 558 height 228
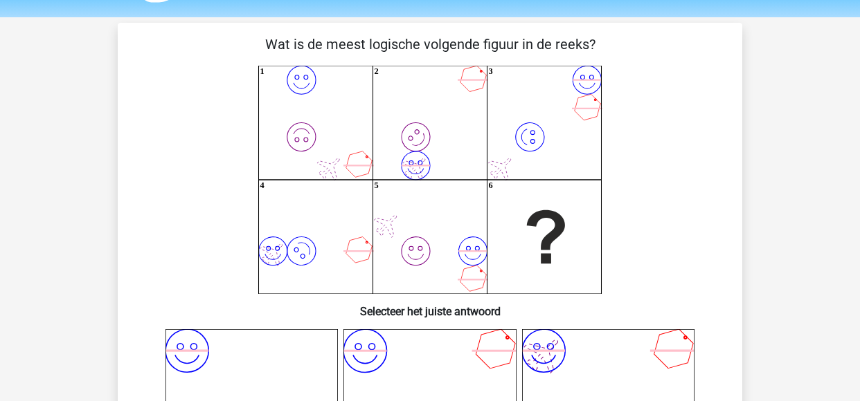
scroll to position [42, 0]
click at [498, 206] on icon "image/svg+xml image/svg+xml 1 image/svg+xml image/svg+xml 2 image/svg+xml image…" at bounding box center [430, 179] width 558 height 228
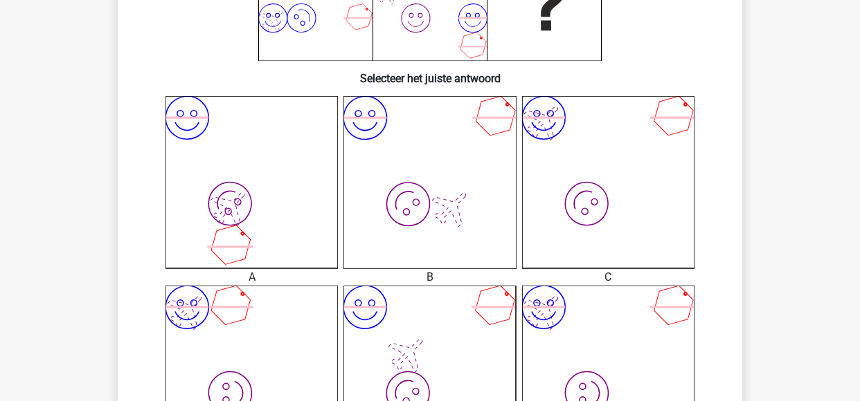
scroll to position [275, 0]
click at [563, 199] on icon "image/svg+xml image/svg+xml" at bounding box center [608, 182] width 172 height 172
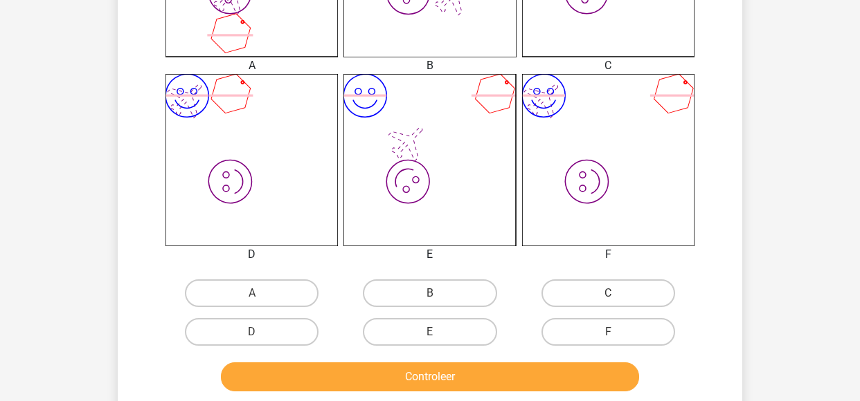
scroll to position [516, 0]
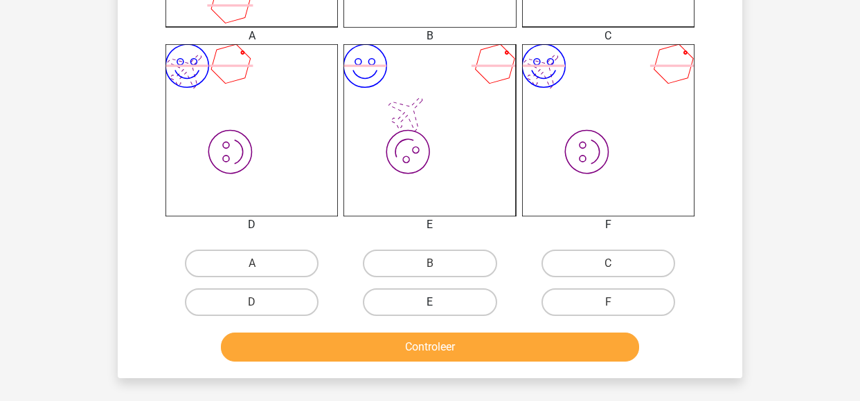
click at [453, 303] on label "E" at bounding box center [430, 303] width 134 height 28
click at [439, 303] on input "E" at bounding box center [434, 306] width 9 height 9
radio input "true"
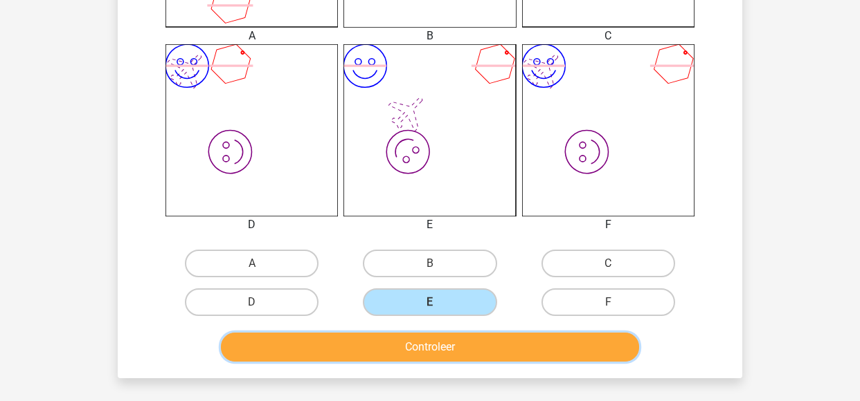
click at [487, 358] on button "Controleer" at bounding box center [430, 347] width 419 height 29
